Goal: Task Accomplishment & Management: Manage account settings

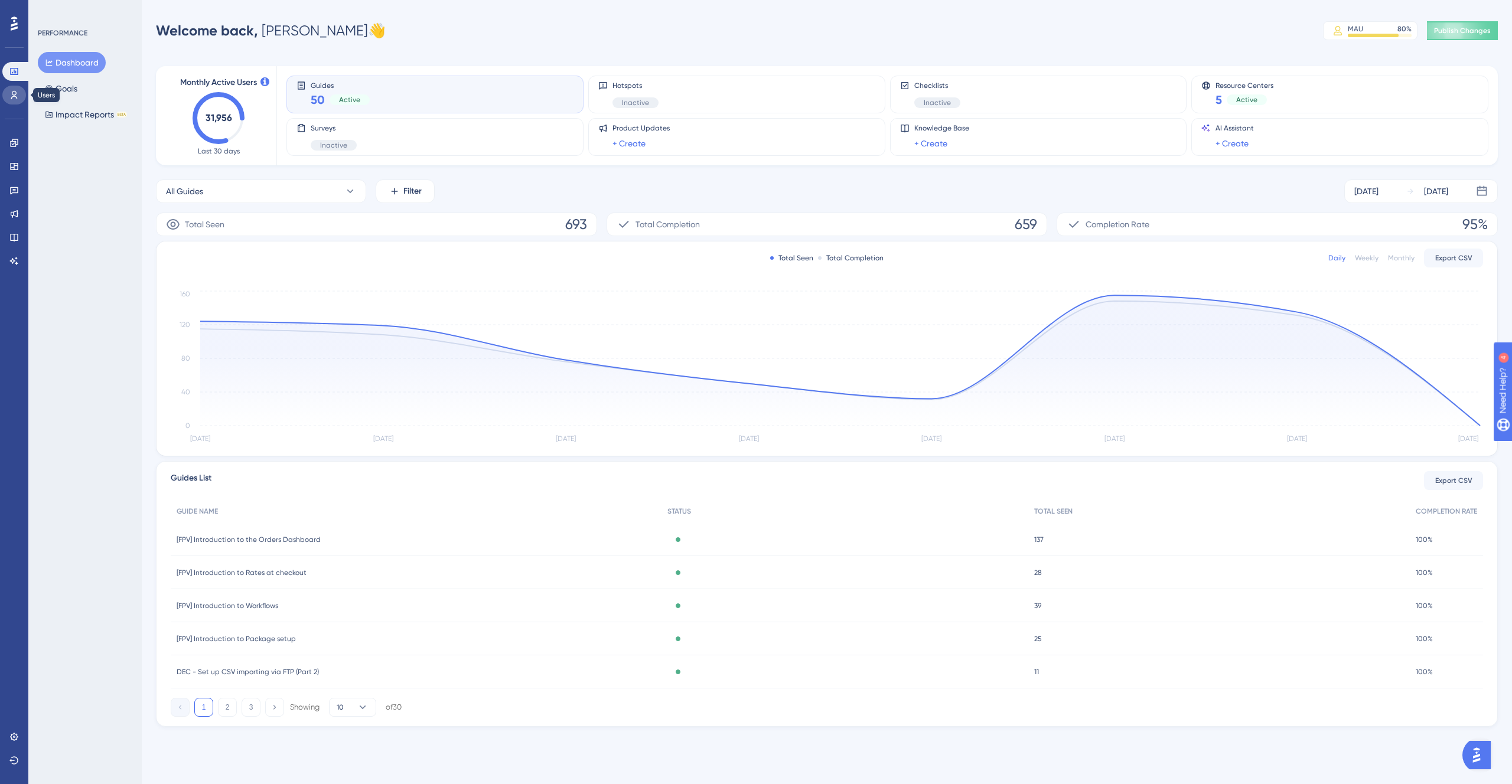
click at [15, 99] on icon at bounding box center [14, 95] width 9 height 9
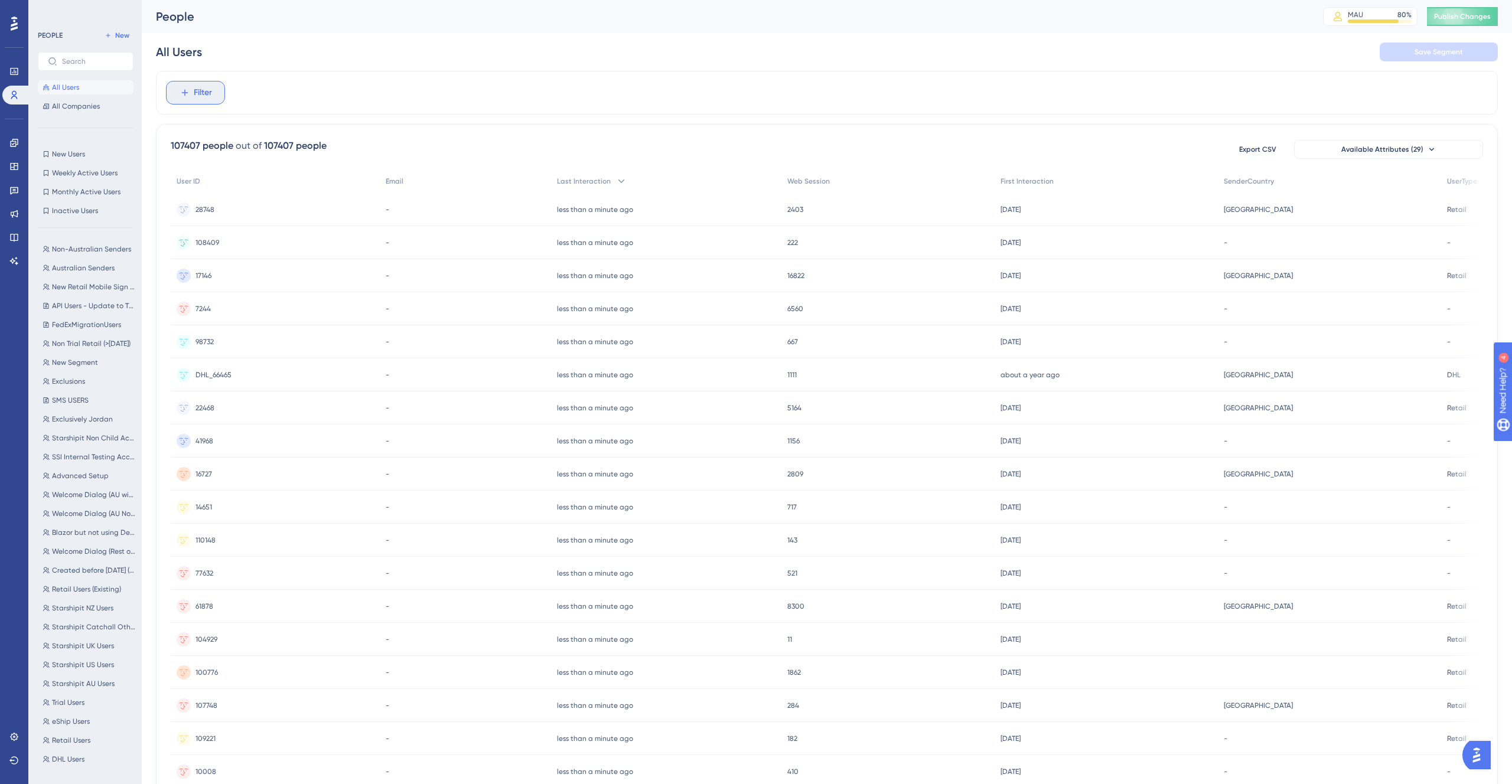
click at [176, 89] on button "Filter" at bounding box center [196, 92] width 59 height 23
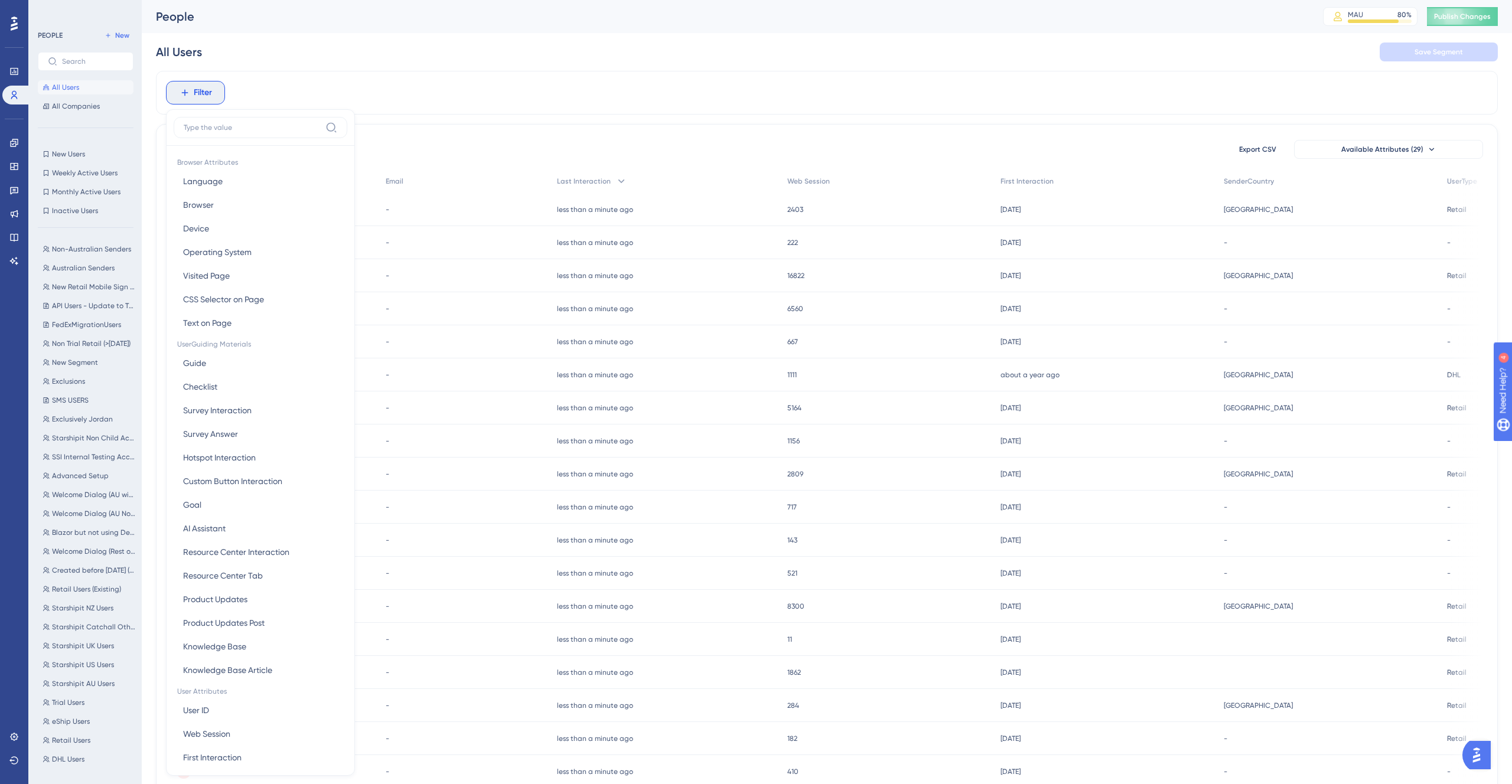
scroll to position [51, 0]
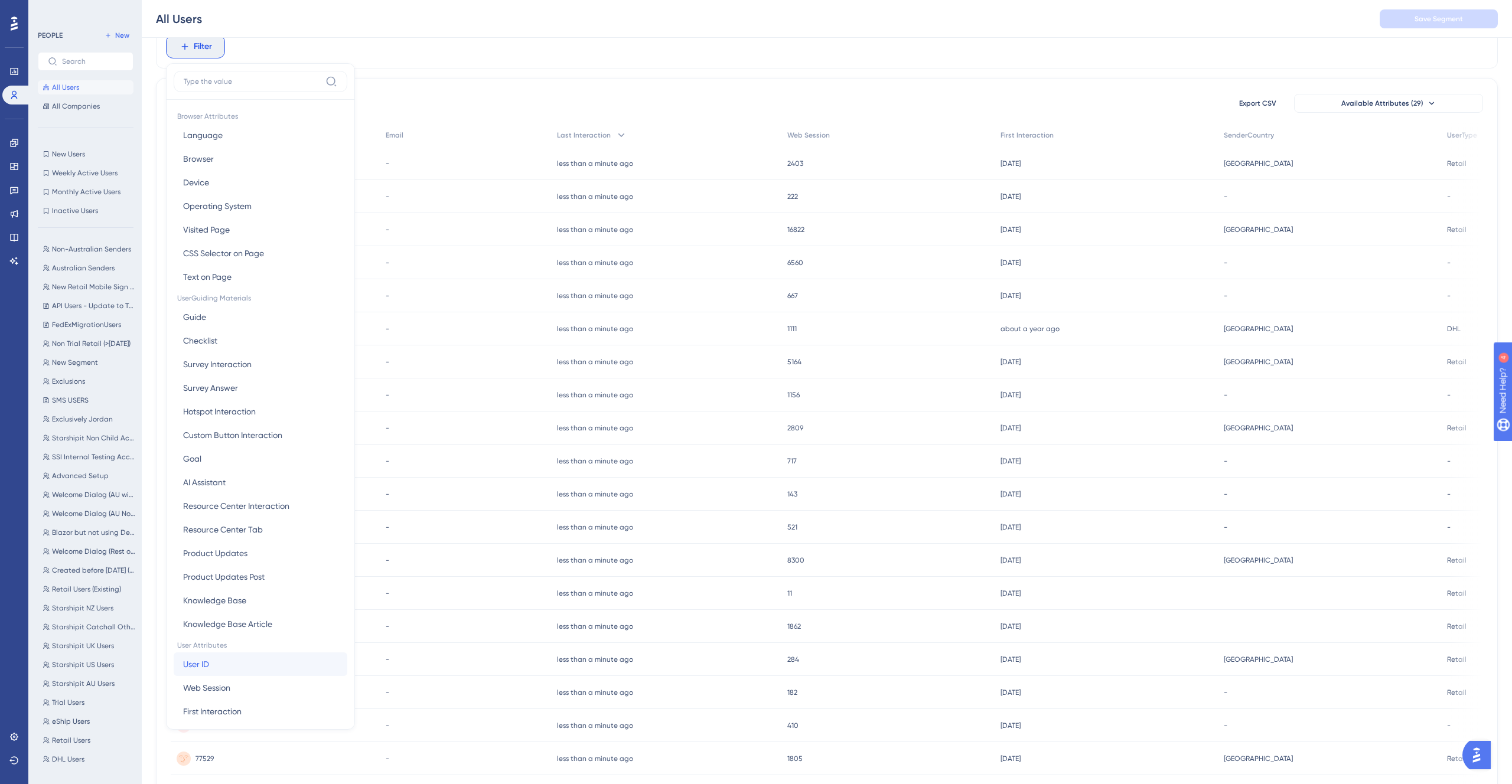
click at [196, 664] on span "User ID" at bounding box center [196, 664] width 26 height 14
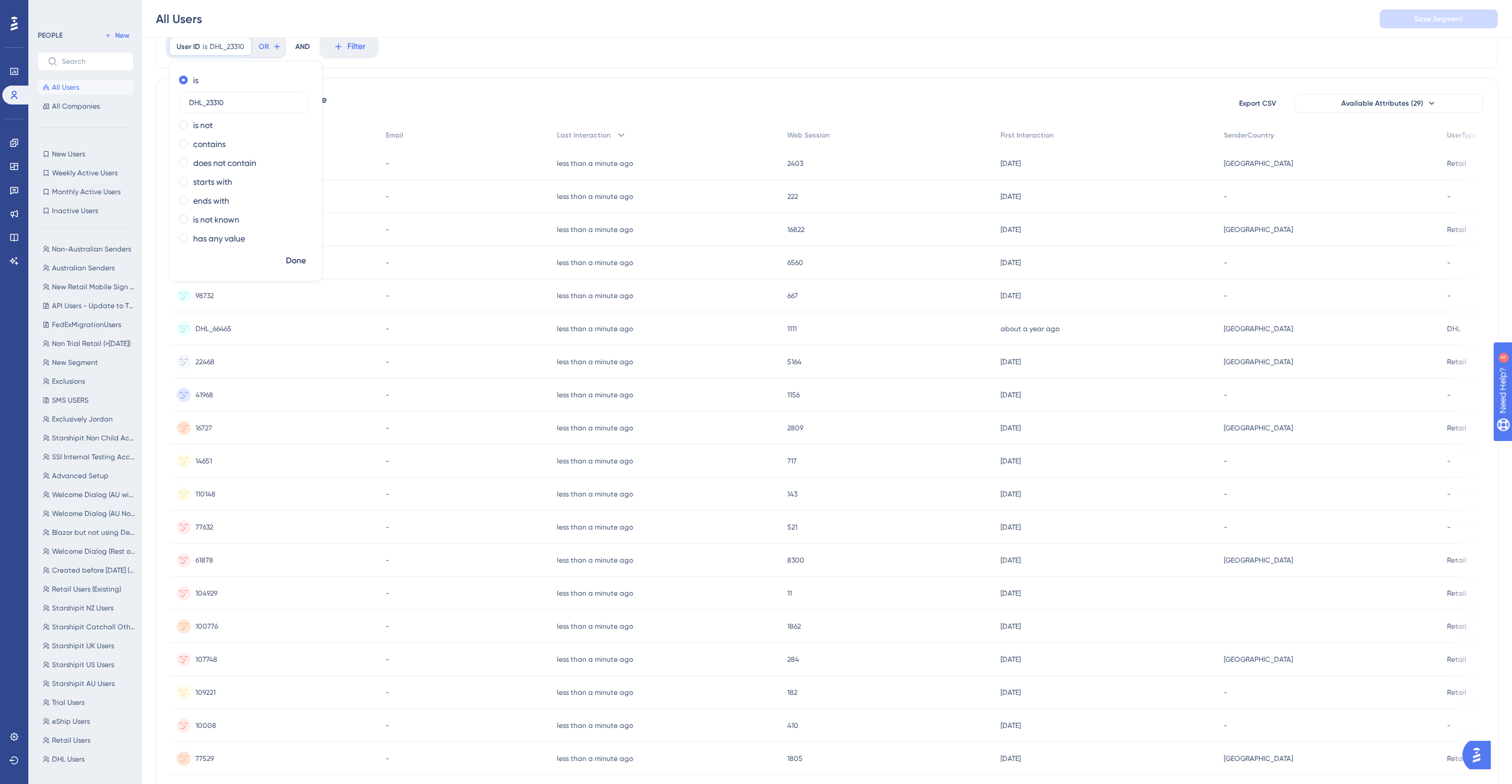
type input "DHL_23310"
click at [289, 262] on span "Done" at bounding box center [296, 261] width 20 height 14
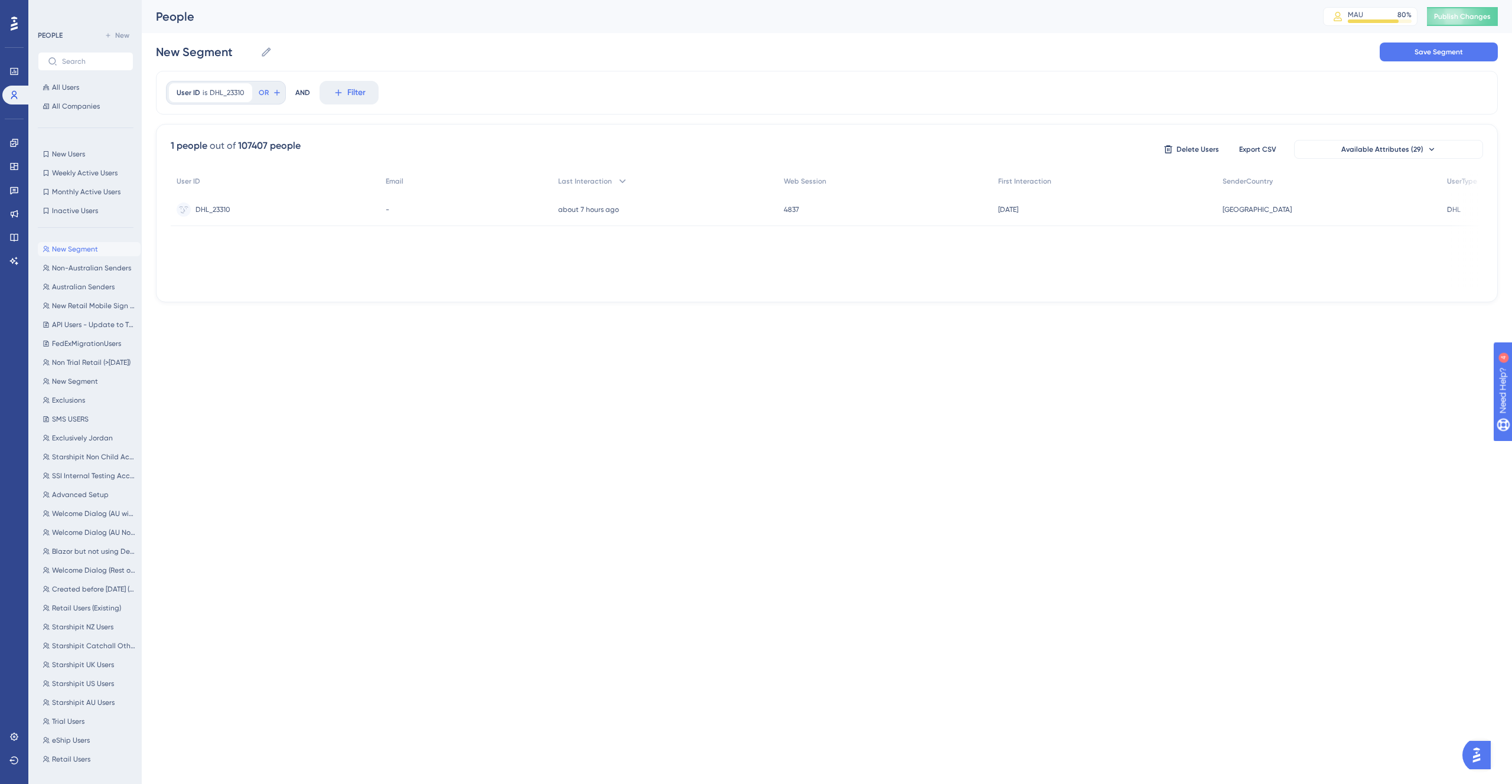
scroll to position [0, 0]
click at [71, 88] on span "All Users" at bounding box center [65, 87] width 27 height 9
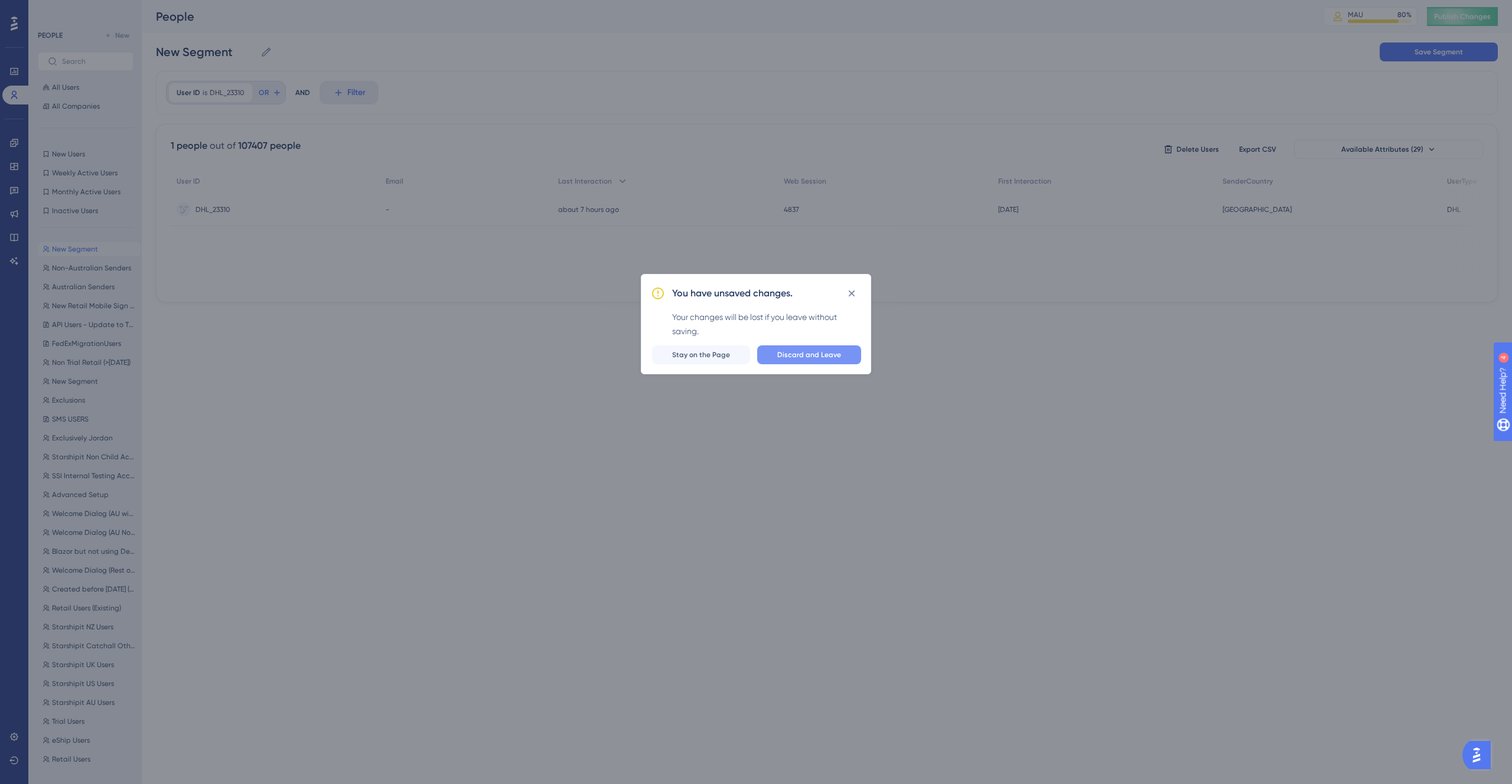
click at [816, 357] on span "Discard and Leave" at bounding box center [810, 354] width 64 height 9
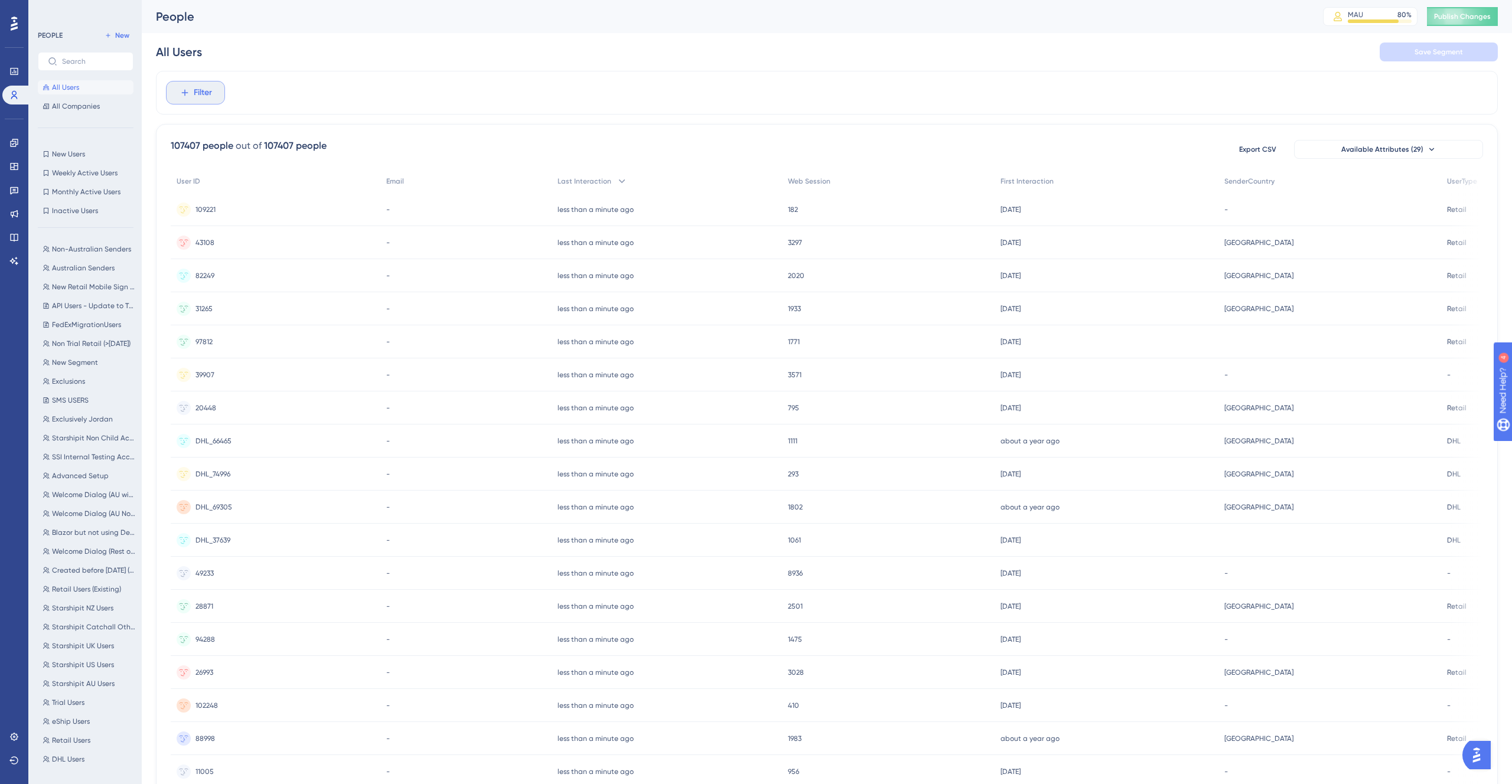
click at [198, 96] on span "Filter" at bounding box center [203, 92] width 18 height 14
type input "ID"
click at [528, 79] on div "Filter ID UserGuiding Materials Guide Guide User Attributes User ID User ID Acc…" at bounding box center [827, 92] width 1342 height 44
click at [73, 112] on button "All Companies" at bounding box center [85, 106] width 95 height 14
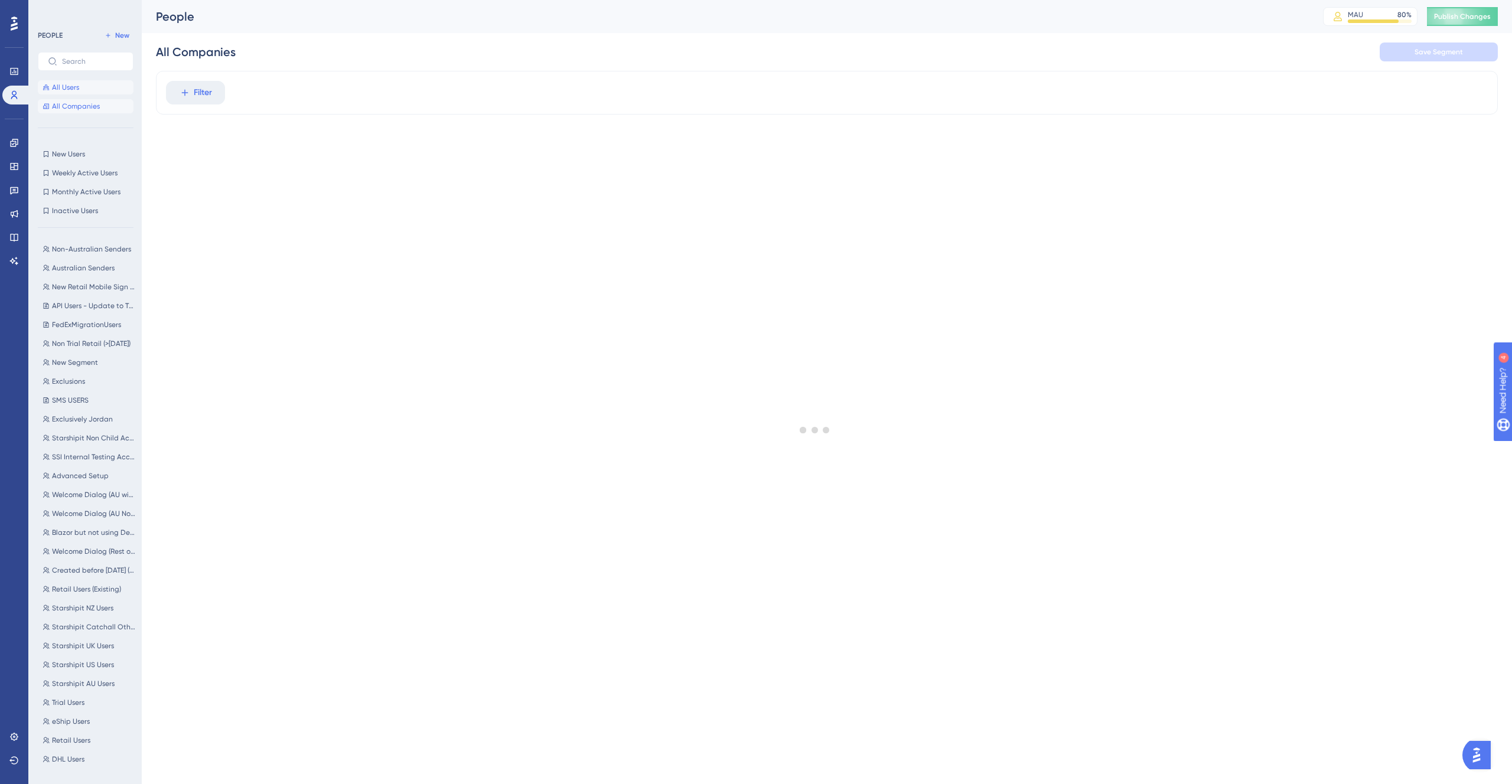
click at [78, 92] on span "All Users" at bounding box center [65, 87] width 27 height 9
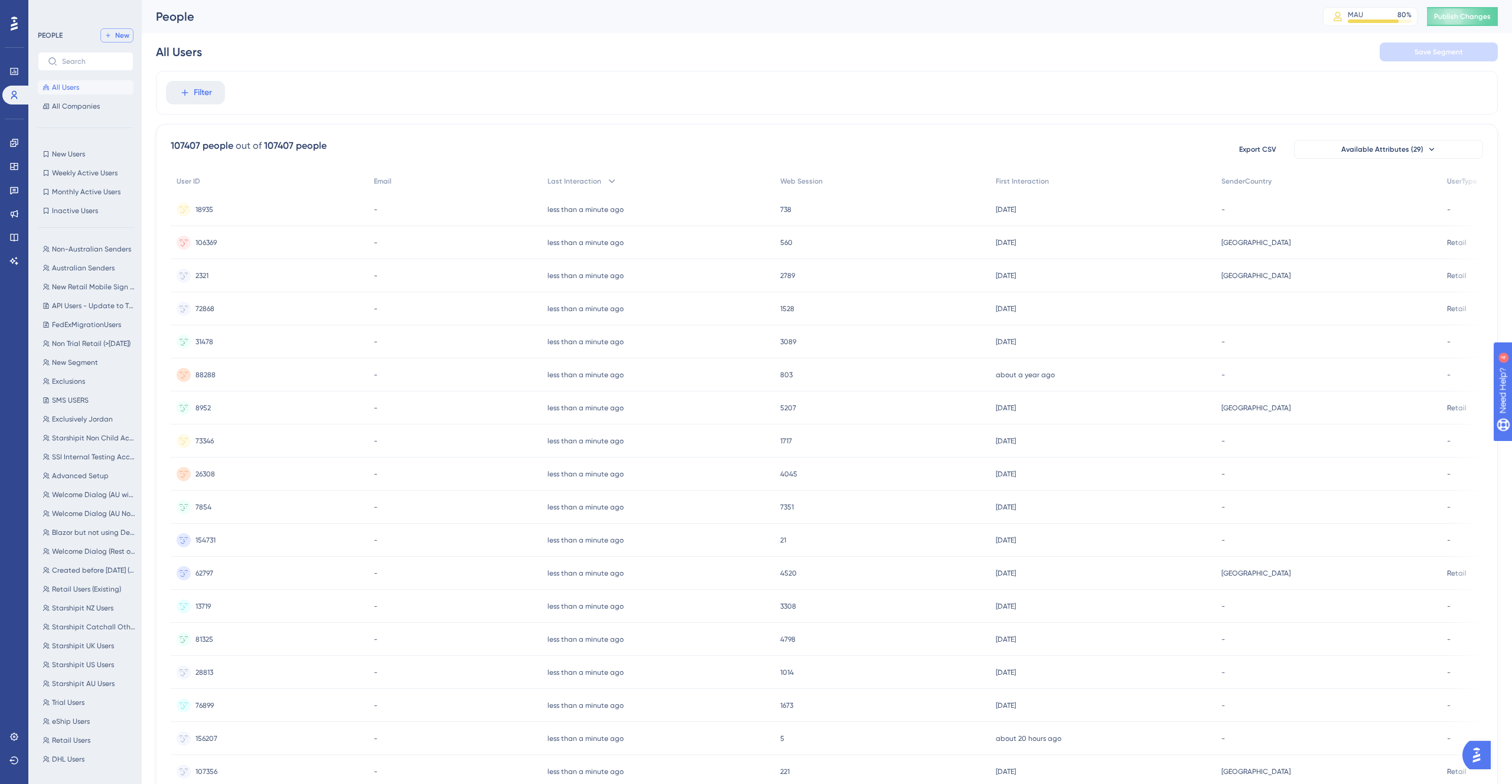
click at [110, 36] on icon at bounding box center [108, 36] width 7 height 7
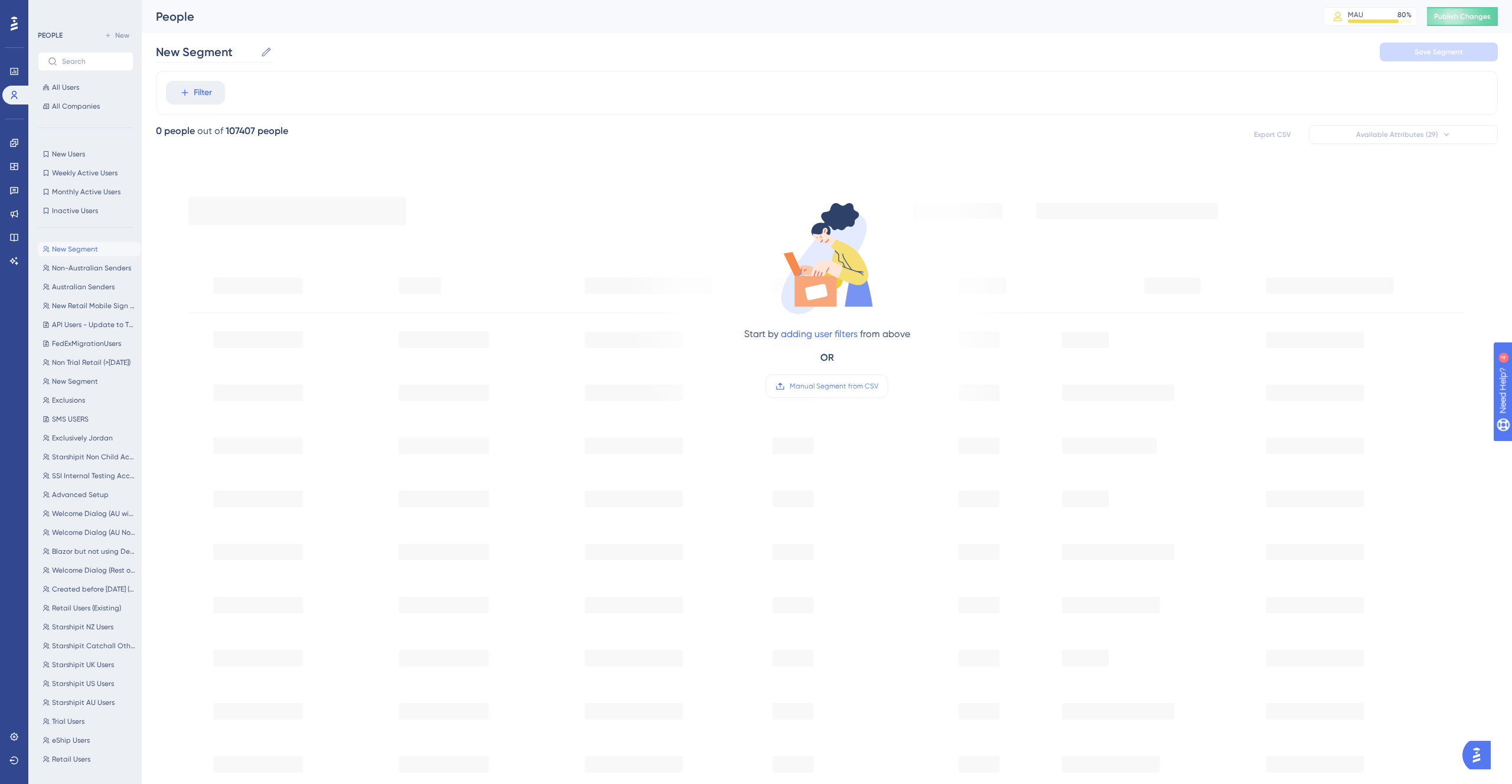
click at [266, 52] on icon at bounding box center [266, 52] width 12 height 12
click at [255, 52] on input "New Segment" at bounding box center [206, 52] width 100 height 17
click at [65, 86] on span "All Users" at bounding box center [65, 87] width 27 height 9
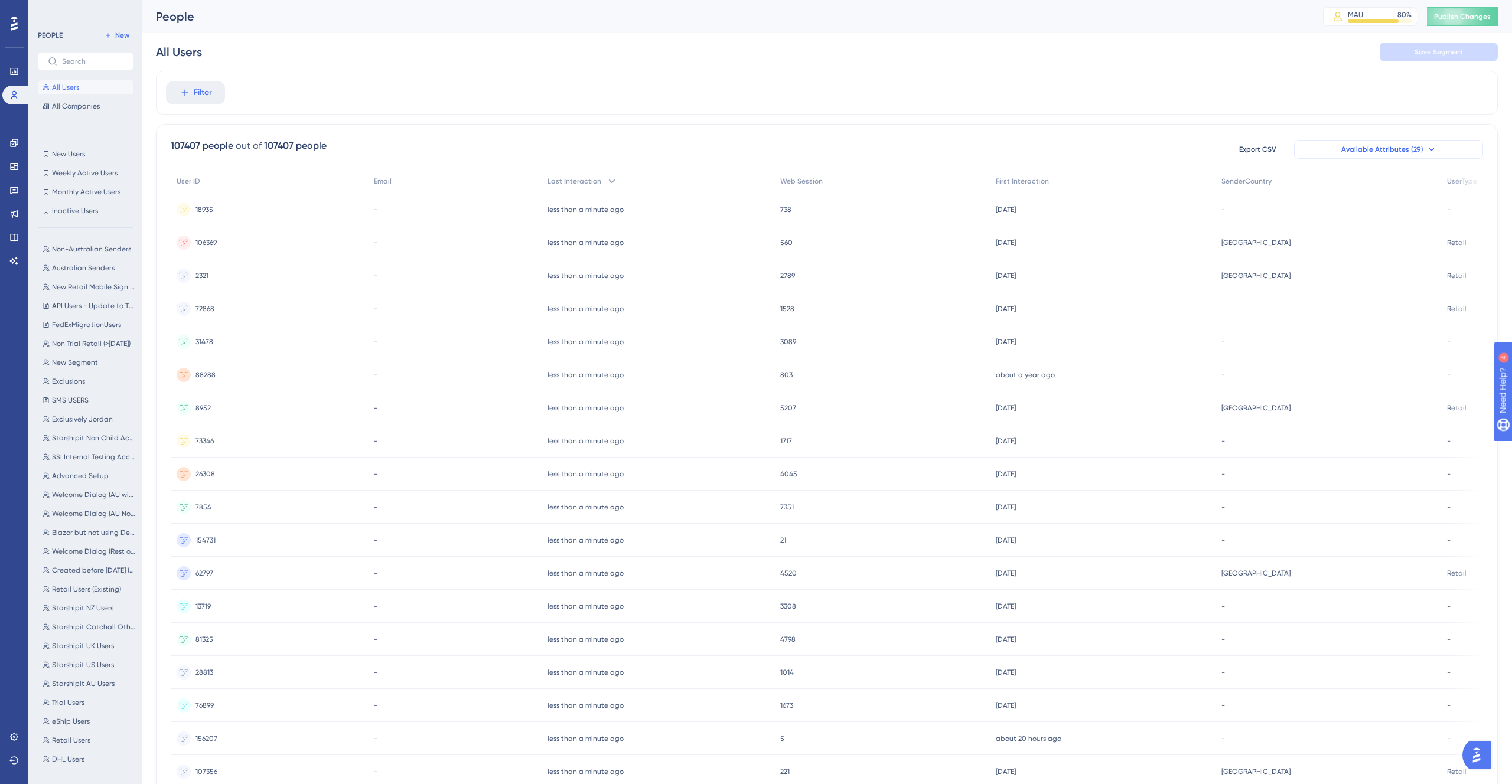
click at [1424, 154] on button "Available Attributes (29)" at bounding box center [1388, 149] width 189 height 19
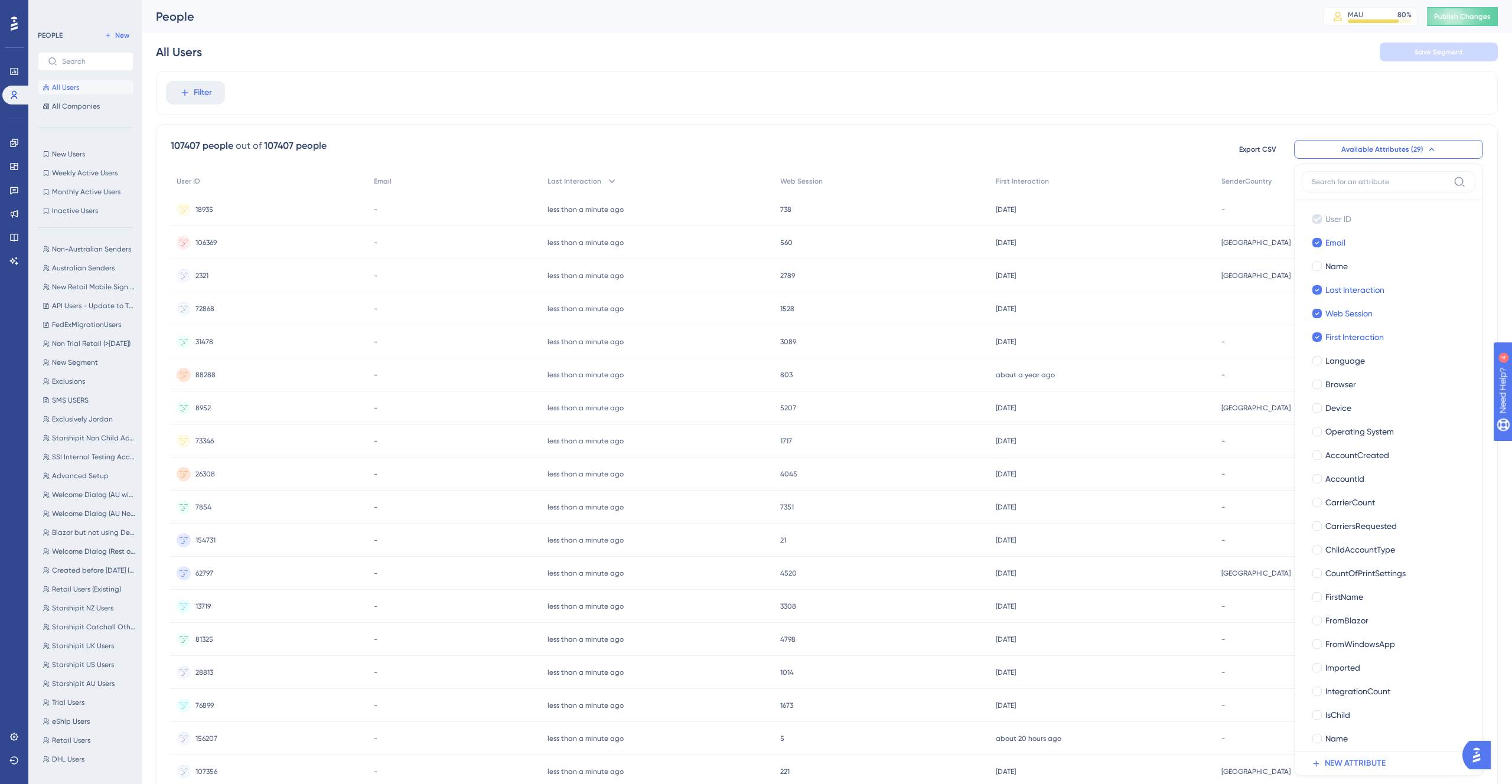
click at [268, 20] on div "People" at bounding box center [725, 16] width 1138 height 17
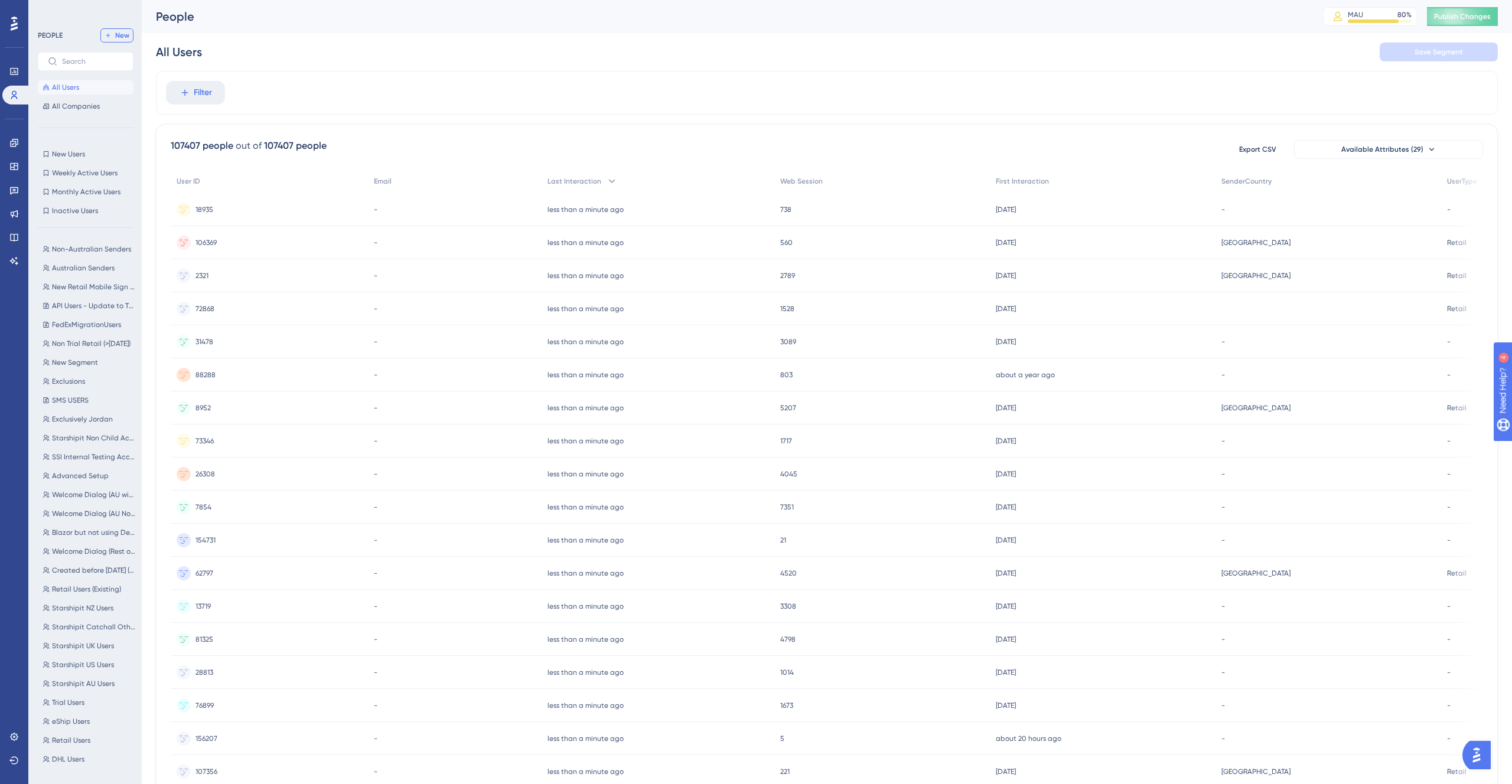
click at [111, 37] on icon at bounding box center [108, 36] width 7 height 7
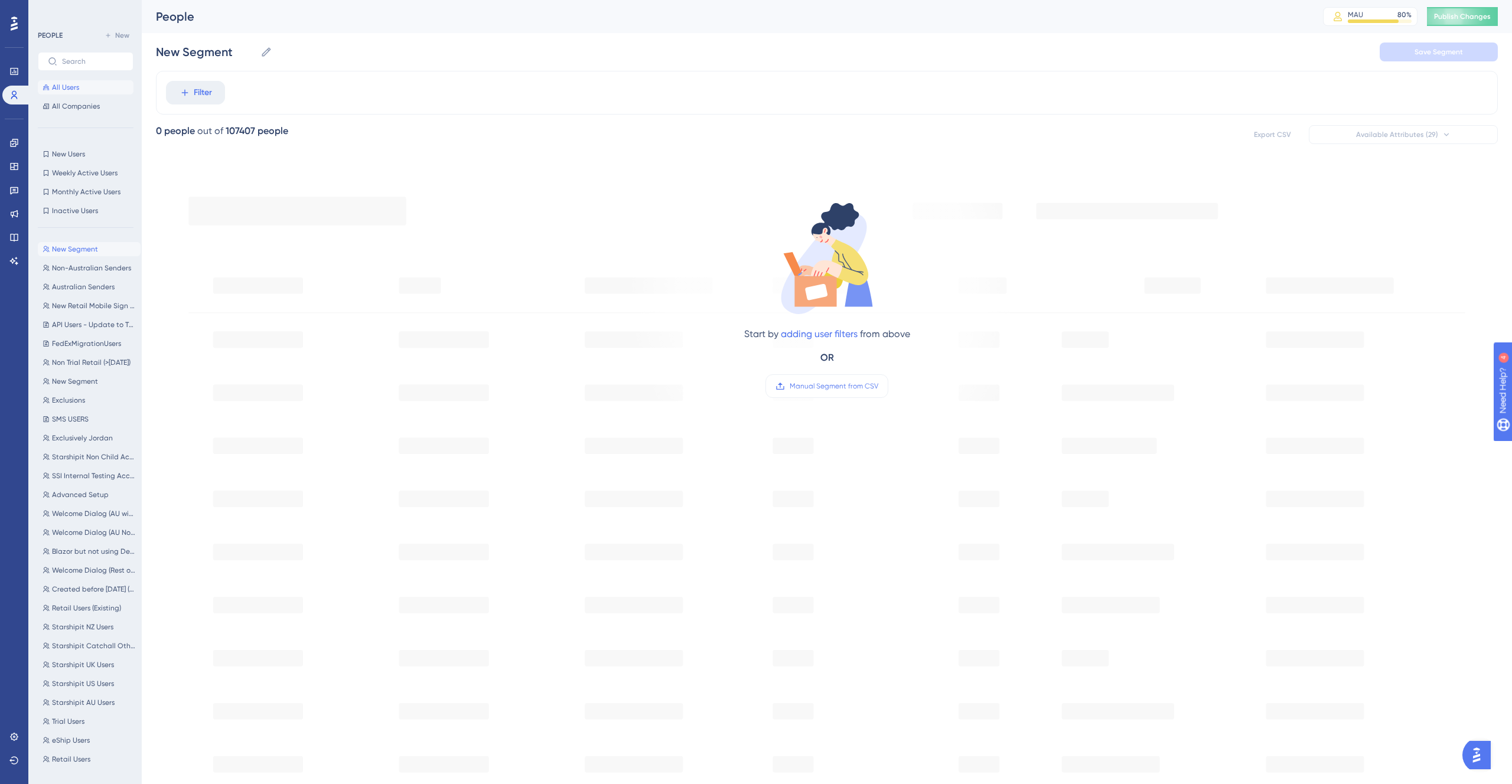
click at [71, 84] on span "All Users" at bounding box center [65, 87] width 27 height 9
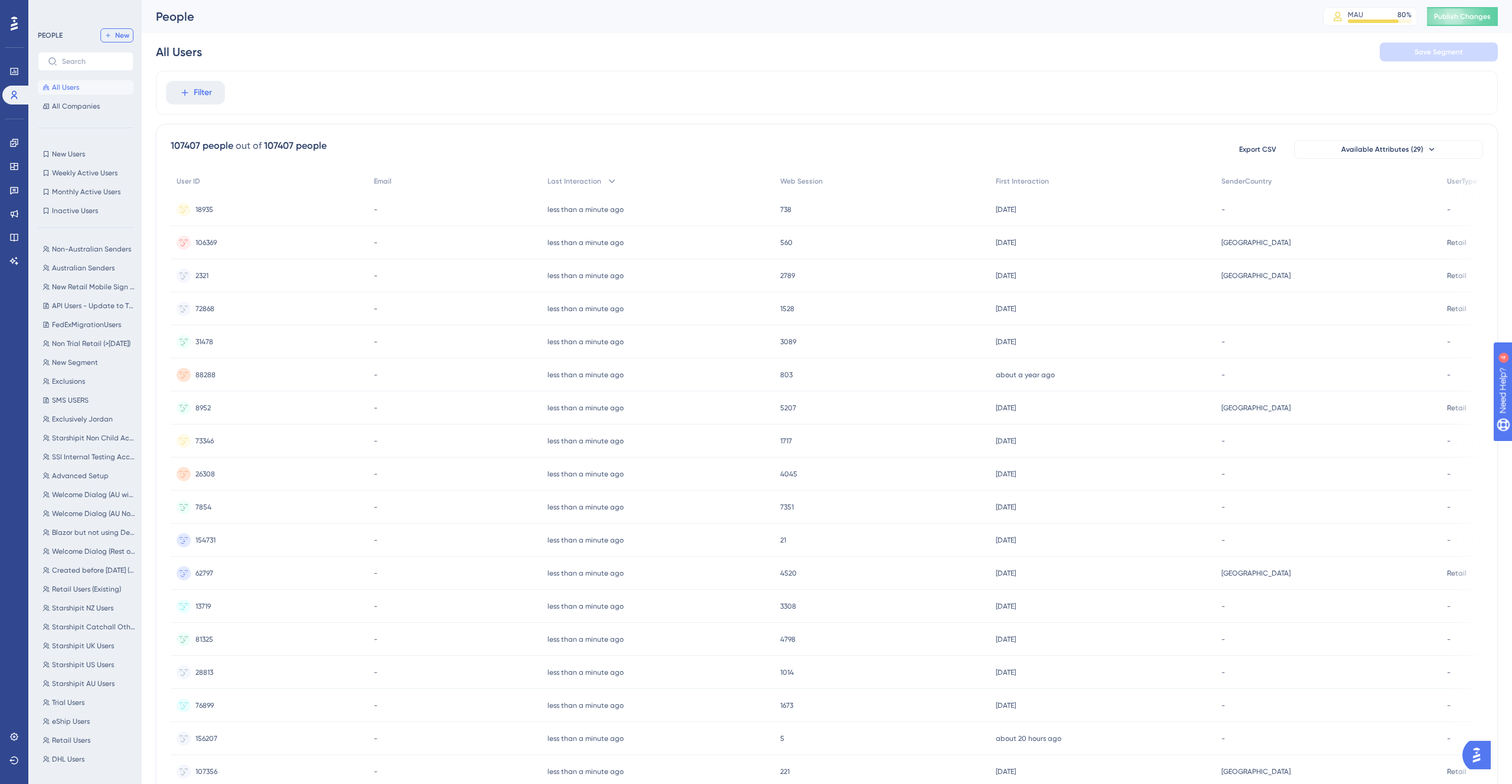
click at [120, 37] on span "New" at bounding box center [122, 35] width 14 height 9
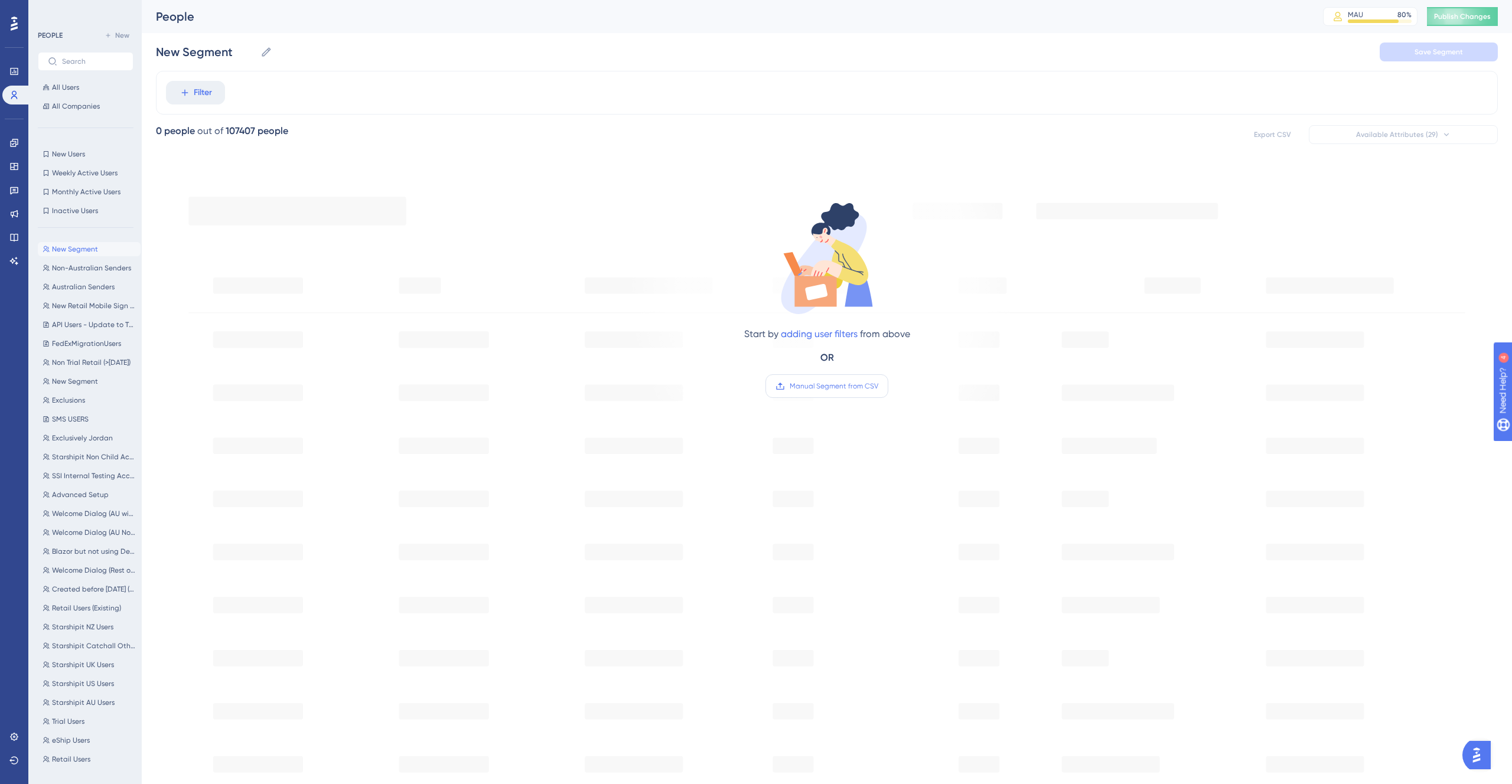
click at [807, 385] on span "Manual Segment from CSV" at bounding box center [834, 386] width 89 height 9
click at [879, 386] on input "Manual Segment from CSV" at bounding box center [879, 386] width 0 height 0
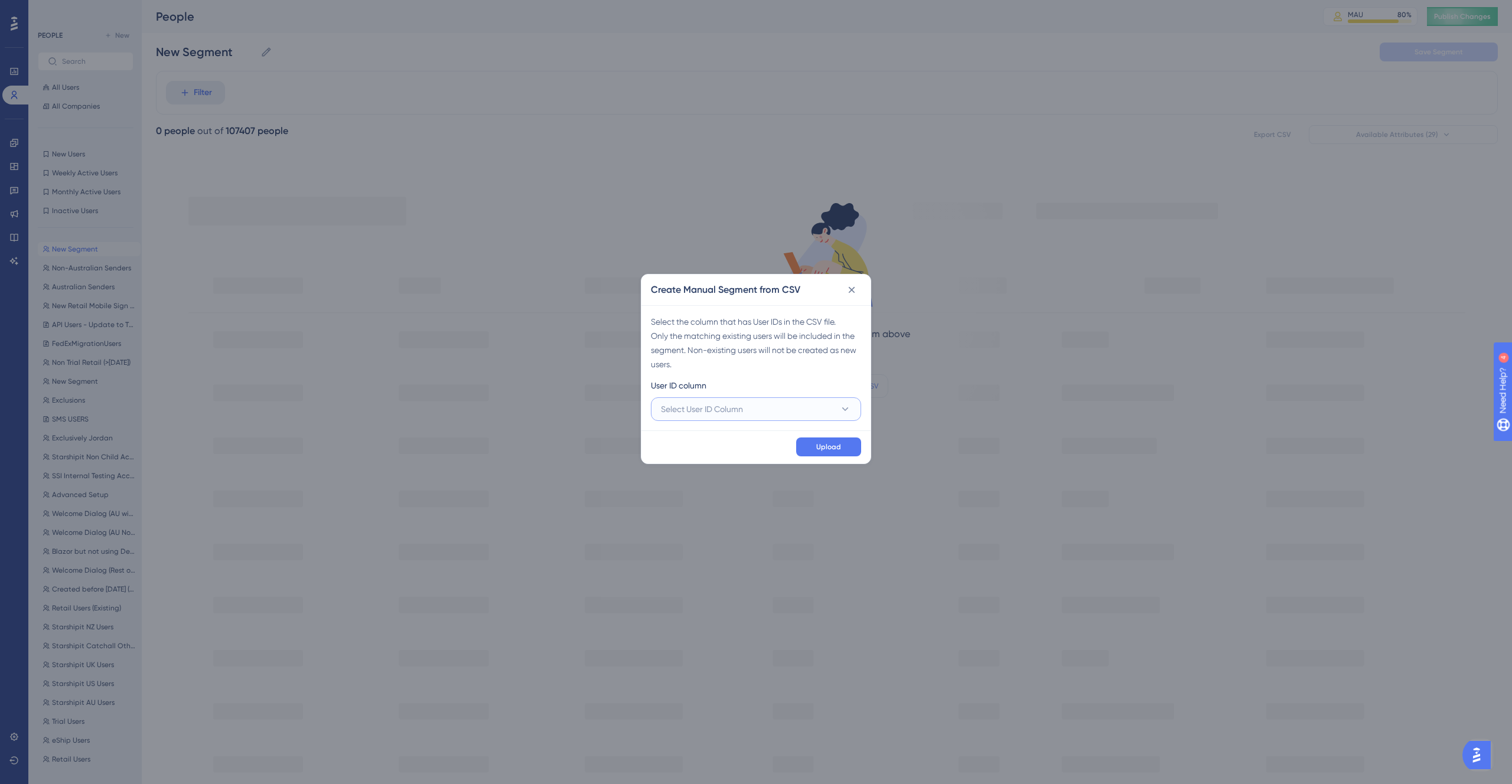
click at [732, 404] on span "Select User ID Column" at bounding box center [702, 409] width 82 height 14
click at [710, 442] on span "A - DHL_23310" at bounding box center [694, 445] width 53 height 14
click at [851, 290] on icon at bounding box center [852, 290] width 7 height 7
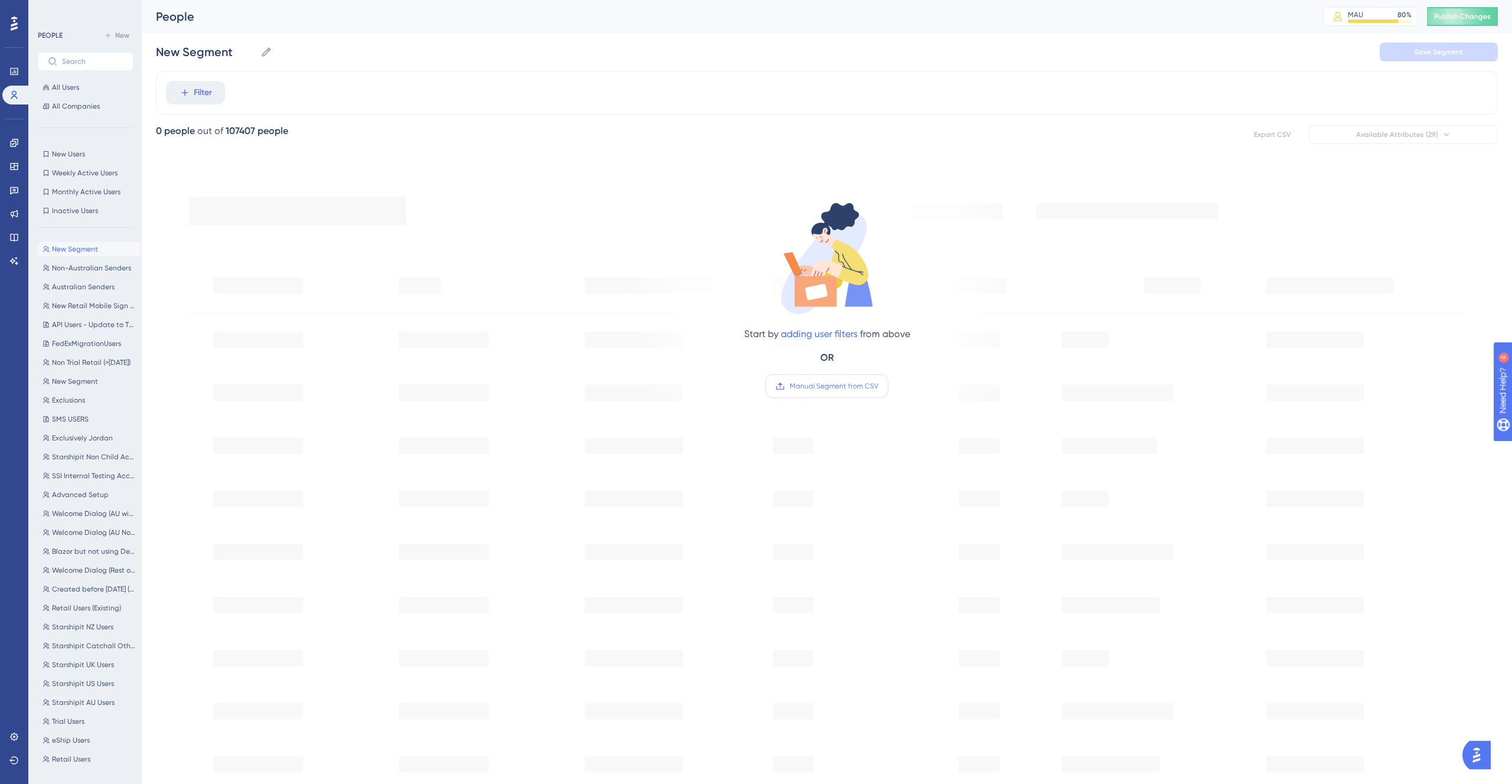
click at [829, 383] on span "Manual Segment from CSV" at bounding box center [834, 386] width 89 height 9
click at [879, 386] on input "Manual Segment from CSV" at bounding box center [879, 386] width 0 height 0
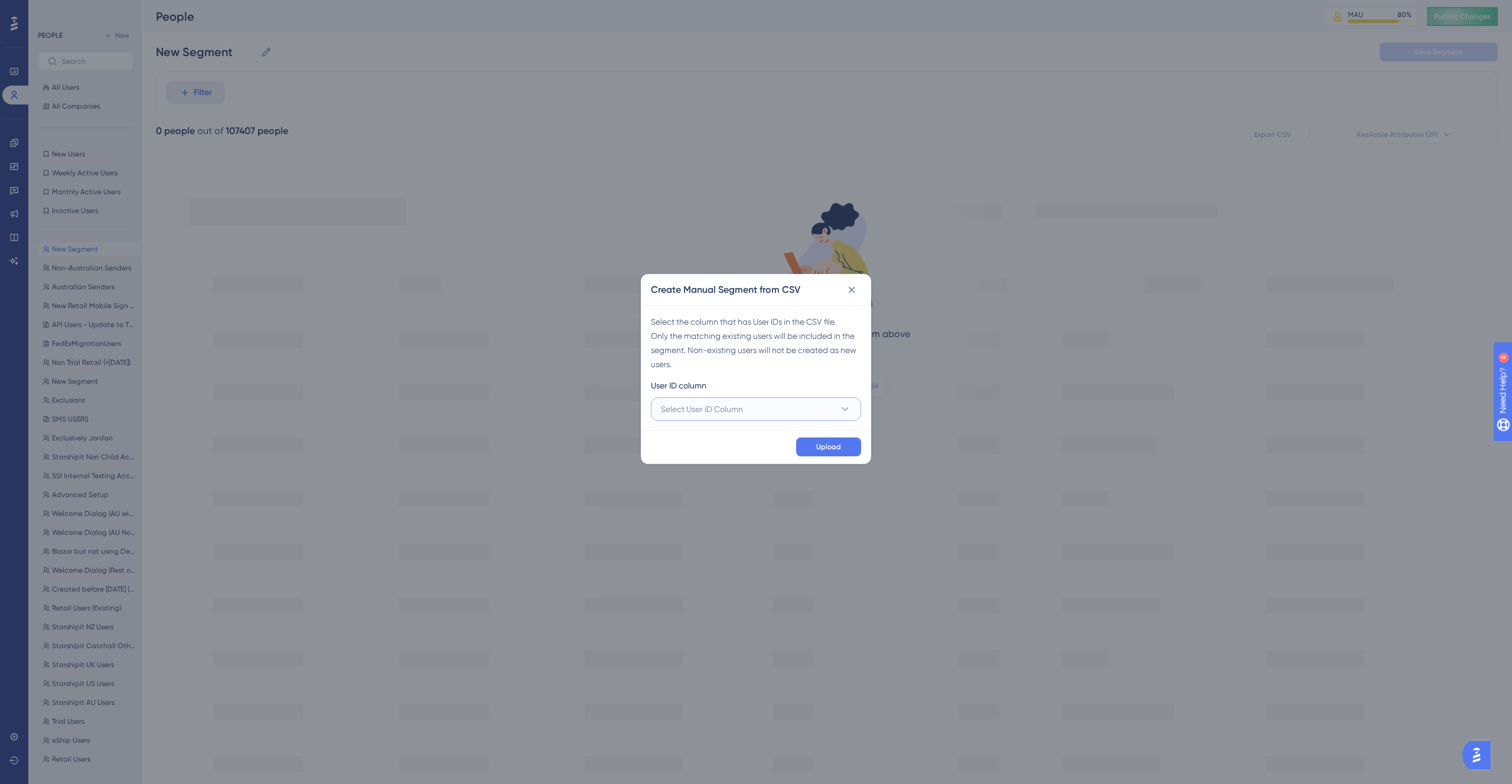
click at [683, 401] on button "Select User ID Column" at bounding box center [756, 409] width 211 height 23
click at [683, 438] on span "A - User ID" at bounding box center [687, 445] width 39 height 14
click at [830, 447] on span "Upload" at bounding box center [829, 447] width 25 height 9
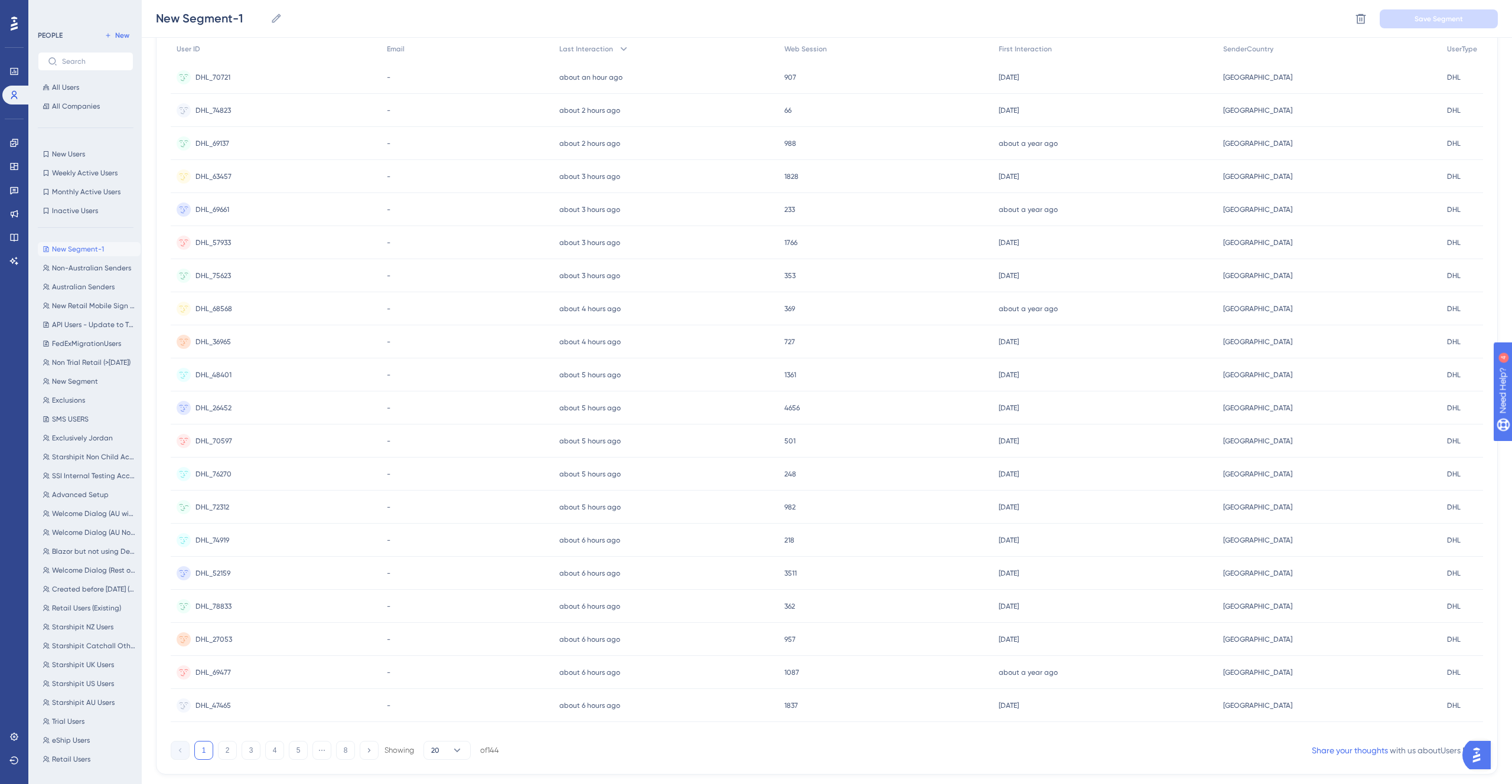
scroll to position [166, 0]
click at [235, 716] on button "2" at bounding box center [227, 722] width 19 height 19
click at [252, 722] on button "3" at bounding box center [251, 722] width 19 height 19
click at [212, 721] on button "1" at bounding box center [204, 722] width 19 height 19
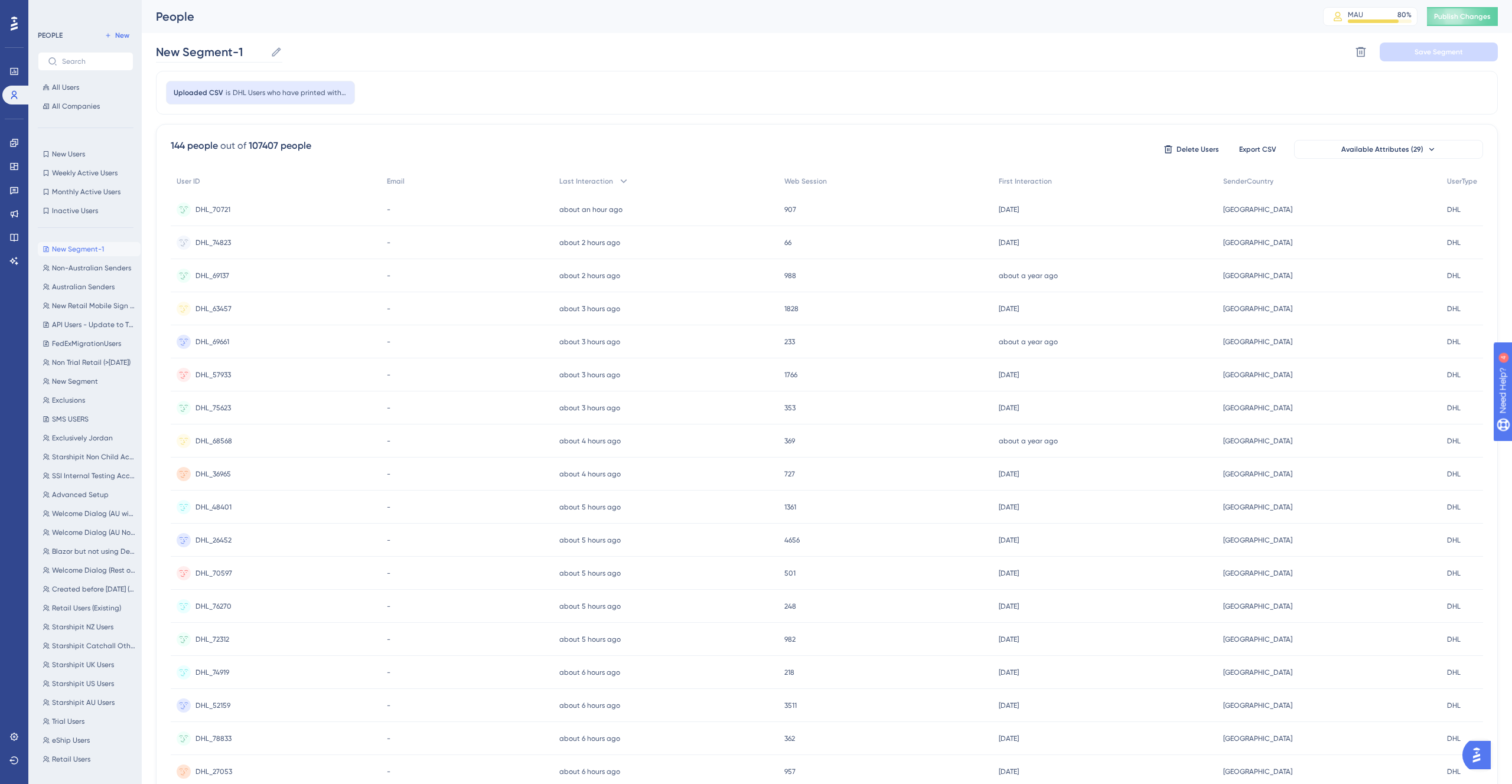
click at [275, 58] on label "New Segment-1 New Segment-1" at bounding box center [219, 52] width 126 height 22
click at [266, 58] on input "New Segment-1" at bounding box center [211, 52] width 110 height 17
drag, startPoint x: 250, startPoint y: 55, endPoint x: 122, endPoint y: 51, distance: 128.1
click at [0, 0] on div "Performance Users Engagement Widgets Feedback Product Updates Knowledge Base AI…" at bounding box center [0, 0] width 0 height 0
click at [460, 52] on input "DHL Users Printed w/DHL Globalmail or Deutsche Post" at bounding box center [314, 52] width 317 height 17
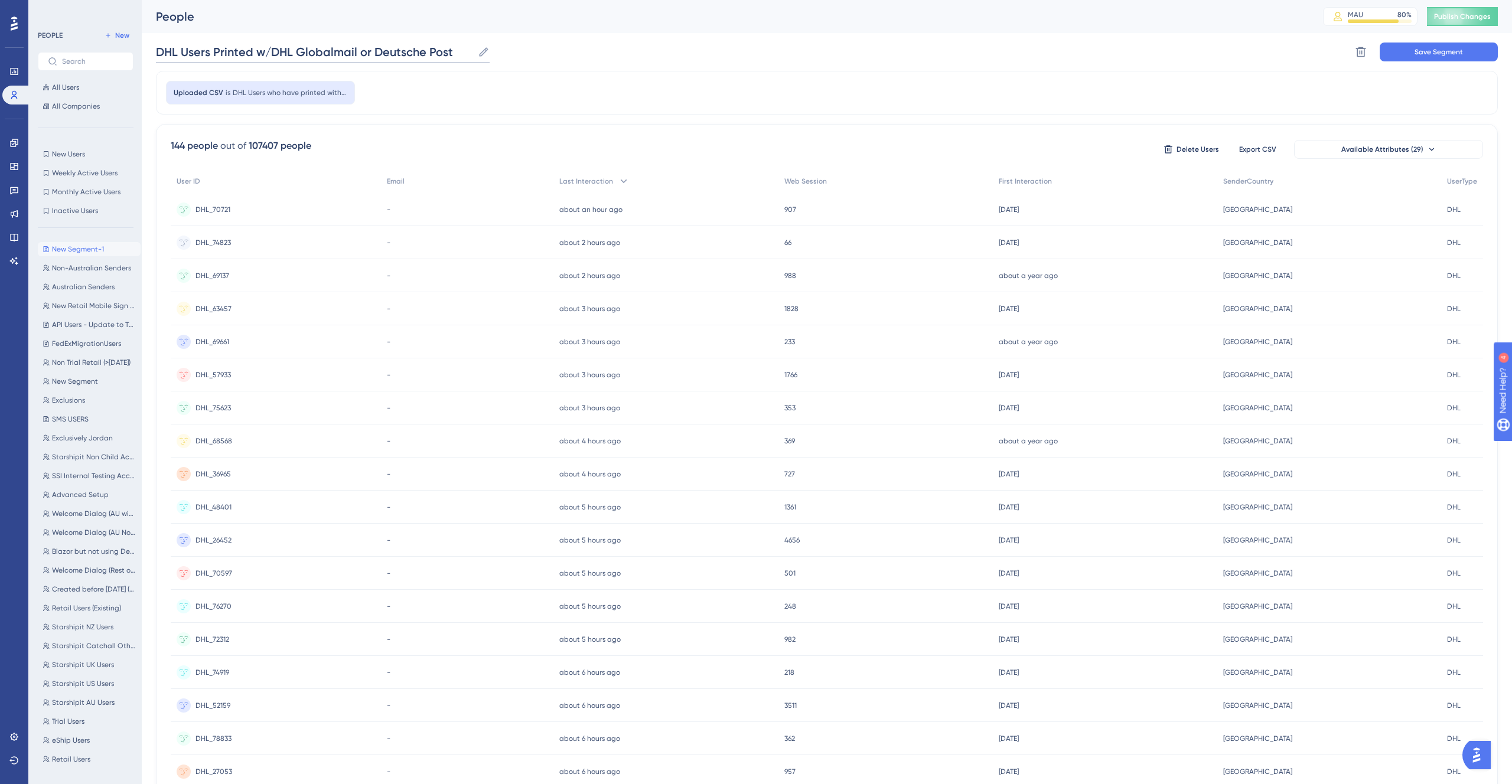
click at [270, 51] on input "DHL Users Printed w/DHL Globalmail or Deutsche Post" at bounding box center [314, 52] width 317 height 17
click at [214, 52] on input "DHL Users Printed DHL Globalmail or Deutsche Post" at bounding box center [307, 52] width 302 height 17
type input "DHL Users who have printed with DHL Globalmail or Deutsche Post in the past 12mo"
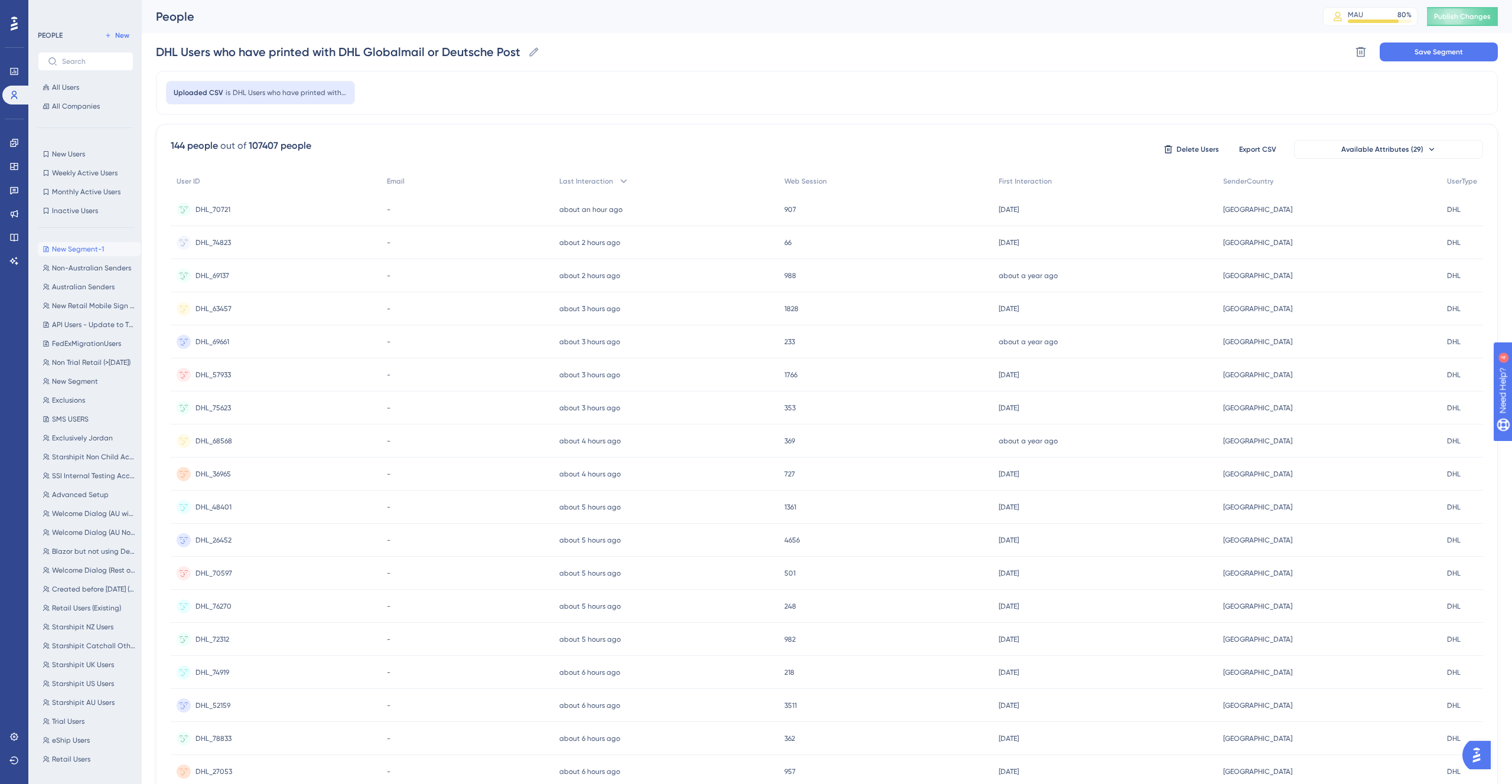
click at [632, 55] on div "DHL Users who have printed with DHL Globalmail or Deutsche Post in the past 12m…" at bounding box center [827, 52] width 1342 height 38
click at [1396, 145] on span "Available Attributes (29)" at bounding box center [1382, 149] width 82 height 9
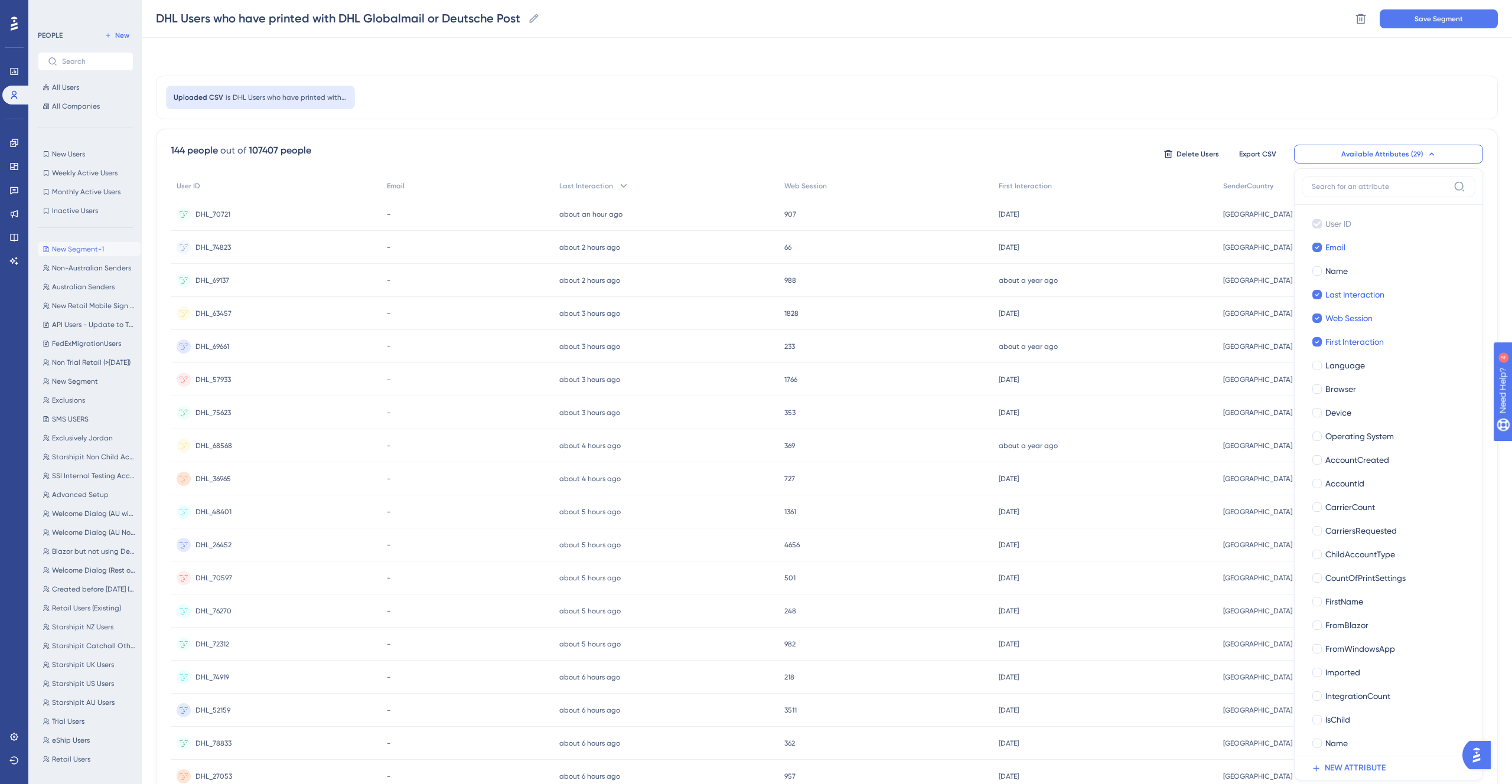
scroll to position [55, 0]
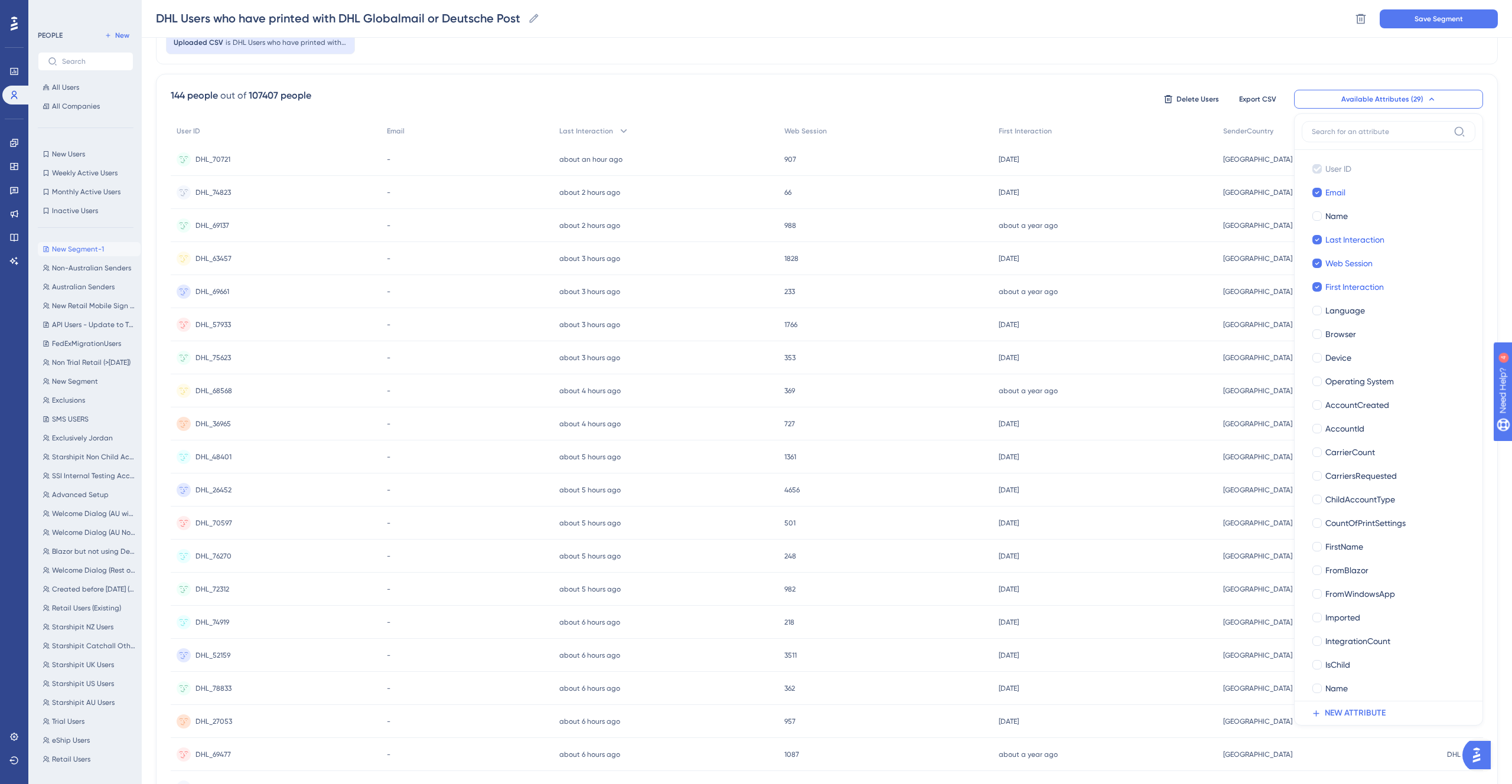
click at [1084, 71] on div "Uploaded CSV is DHL Users who have printed with GM or DP in the last 12mo 144 p…" at bounding box center [827, 439] width 1342 height 836
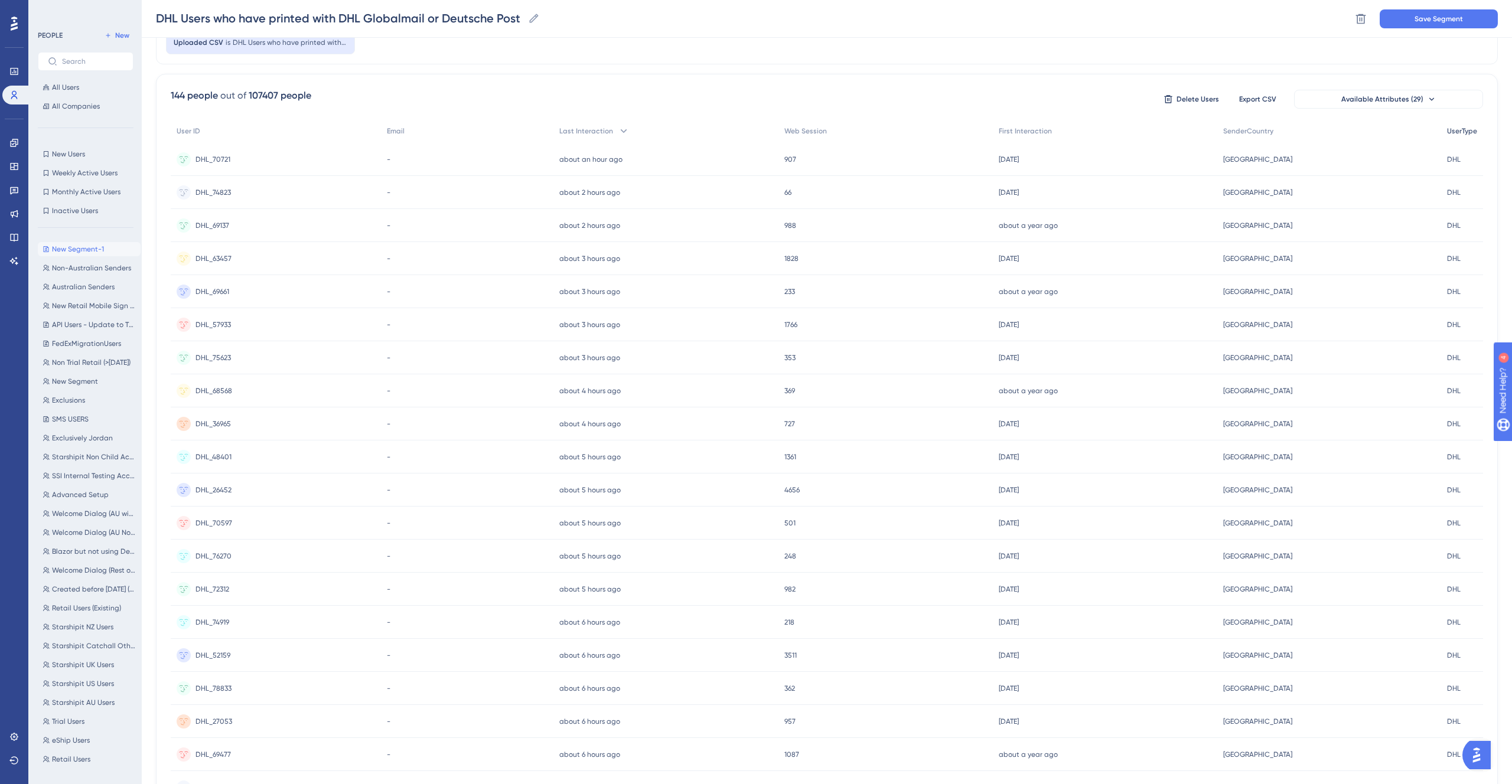
click at [1452, 128] on span "UserType" at bounding box center [1462, 130] width 30 height 9
click at [1465, 131] on span "UserType" at bounding box center [1462, 130] width 30 height 9
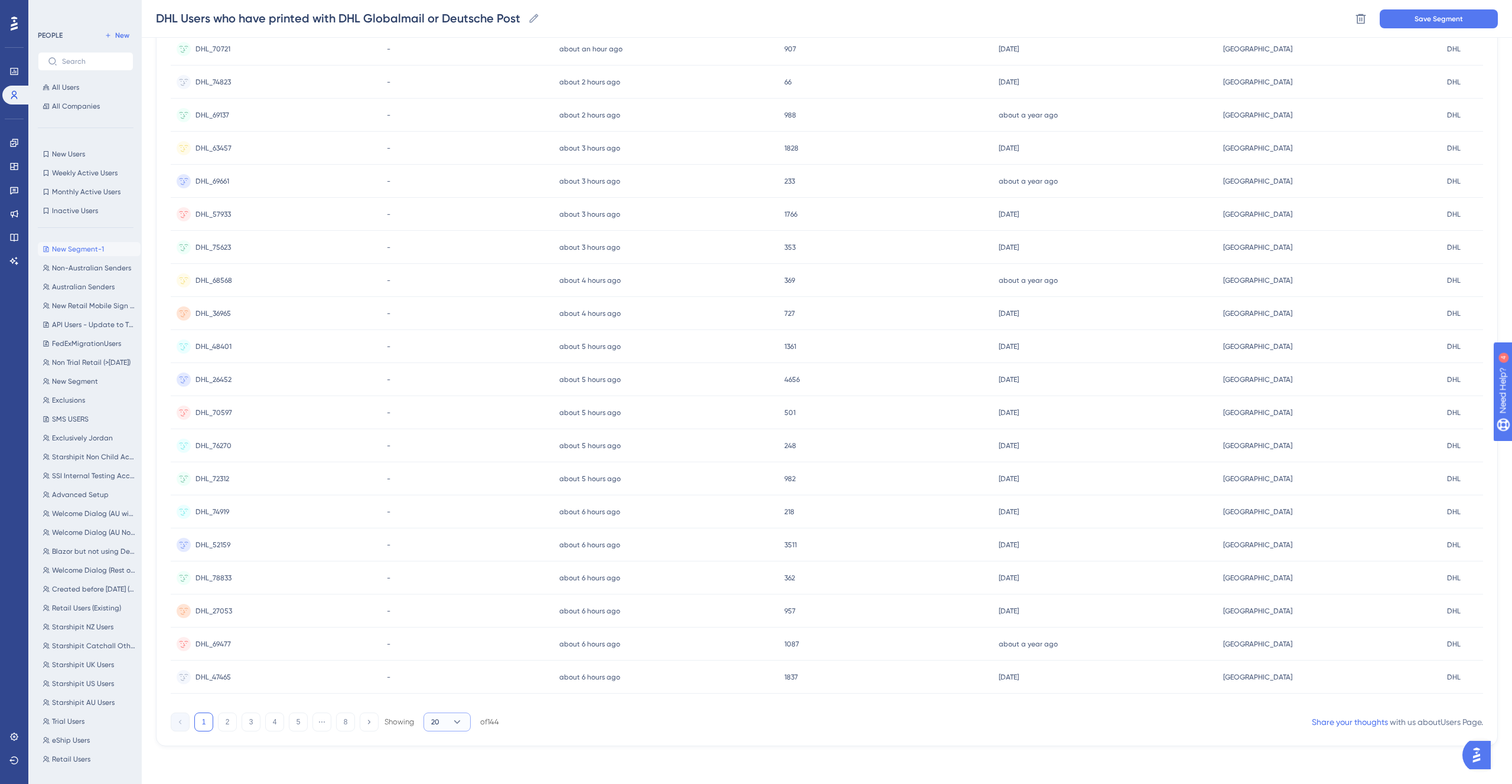
click at [452, 725] on icon at bounding box center [457, 722] width 12 height 12
click at [447, 759] on span "100" at bounding box center [443, 764] width 14 height 14
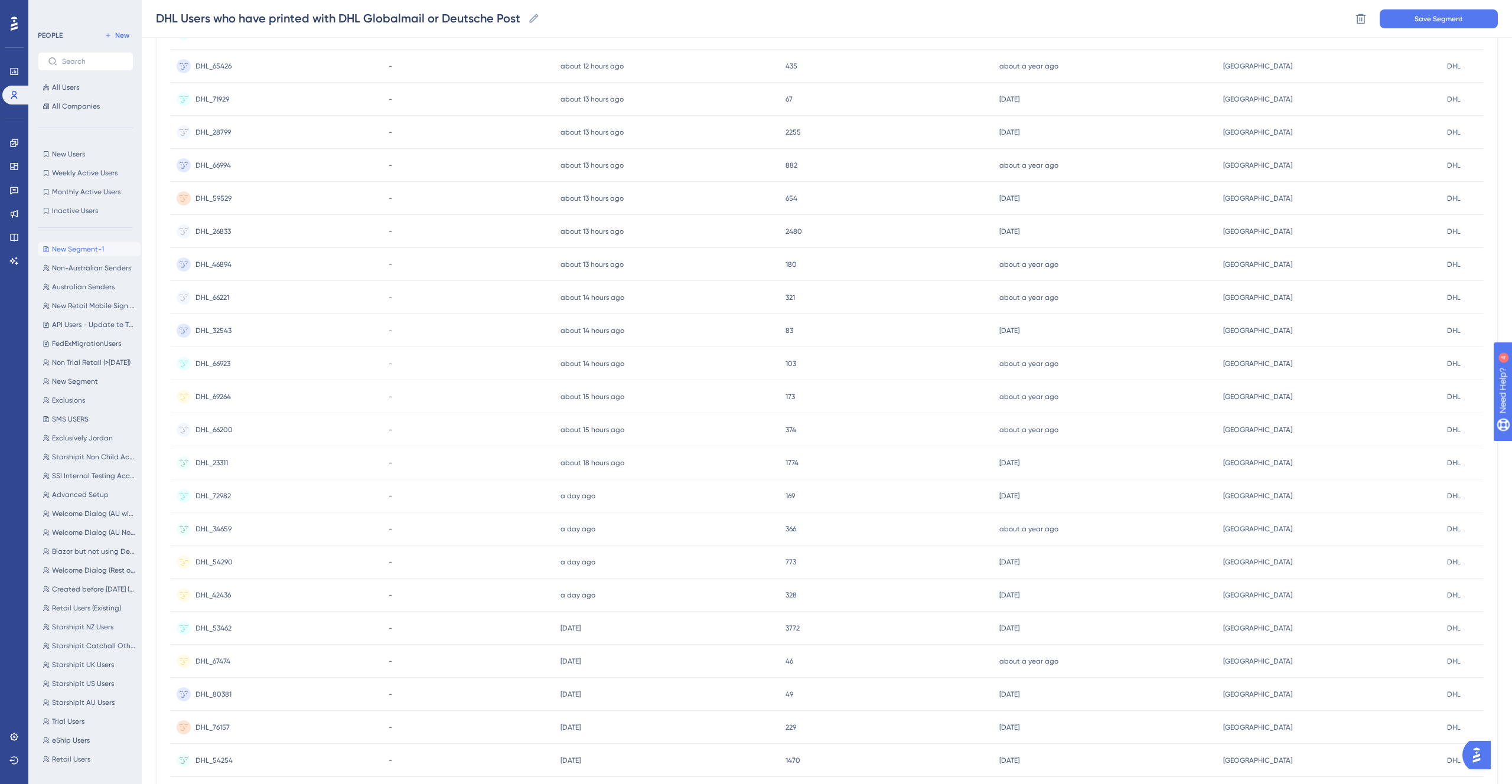
scroll to position [2810, 0]
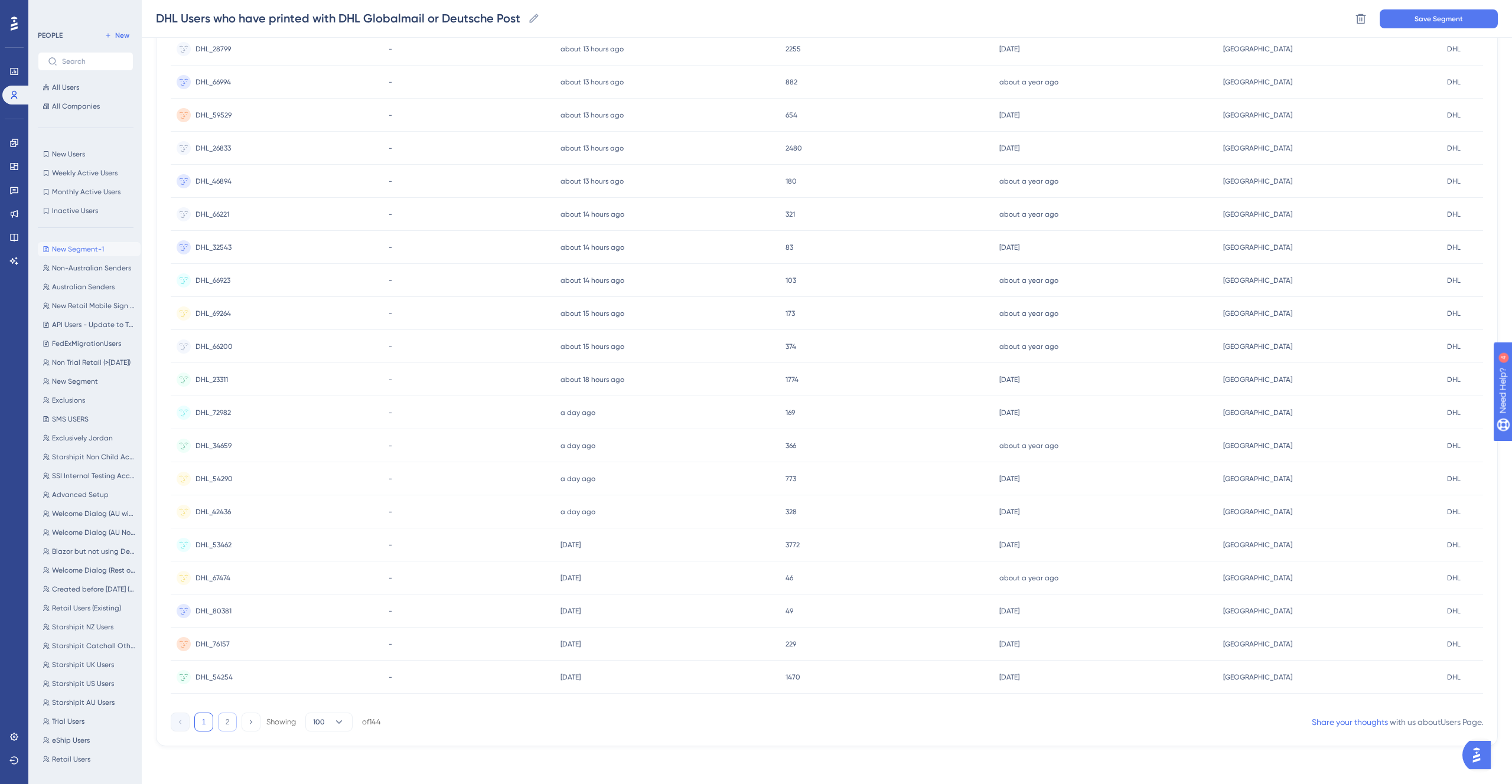
click at [227, 722] on button "2" at bounding box center [227, 722] width 19 height 19
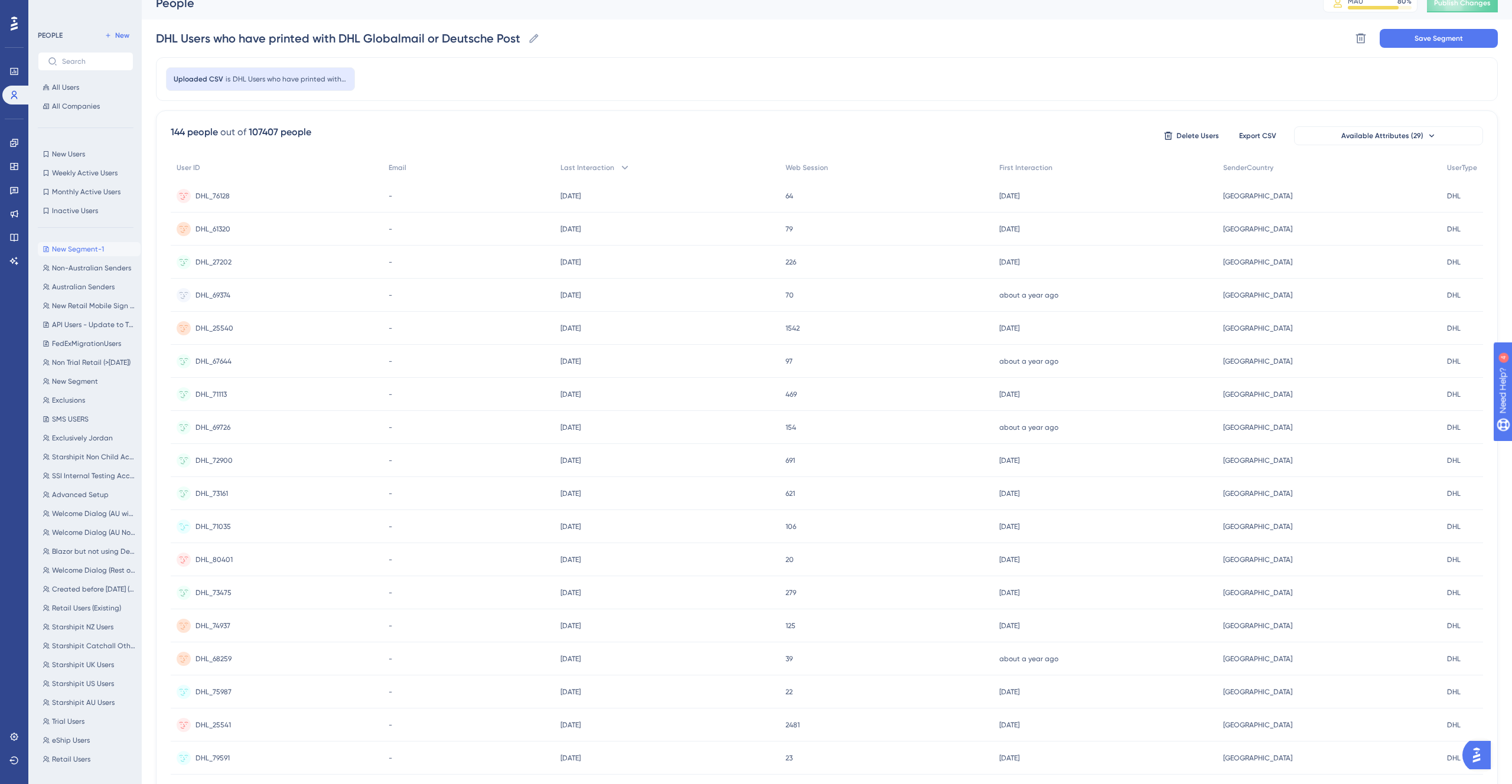
scroll to position [0, 0]
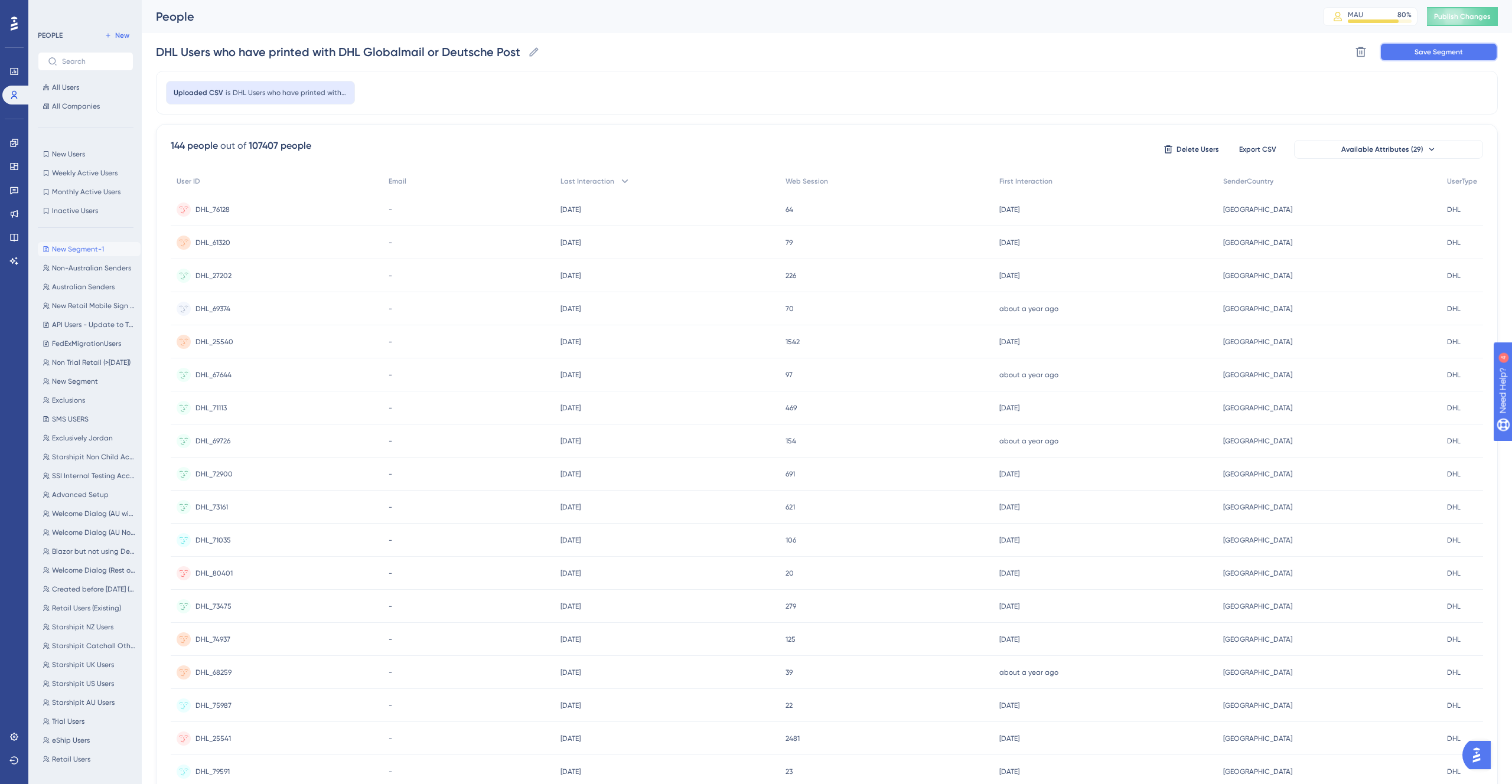
click at [1430, 49] on span "Save Segment" at bounding box center [1439, 52] width 49 height 9
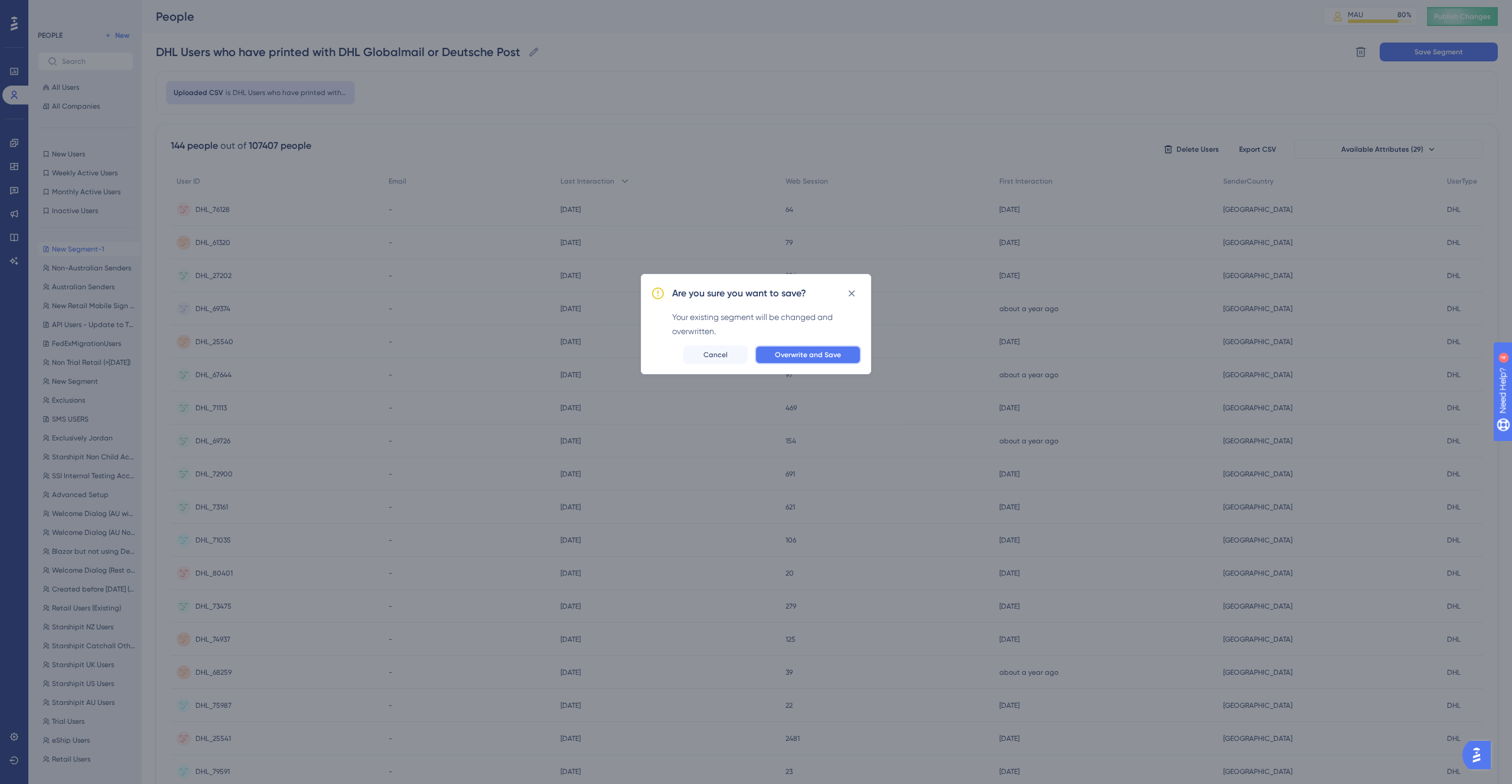
click at [826, 355] on span "Overwrite and Save" at bounding box center [808, 354] width 66 height 9
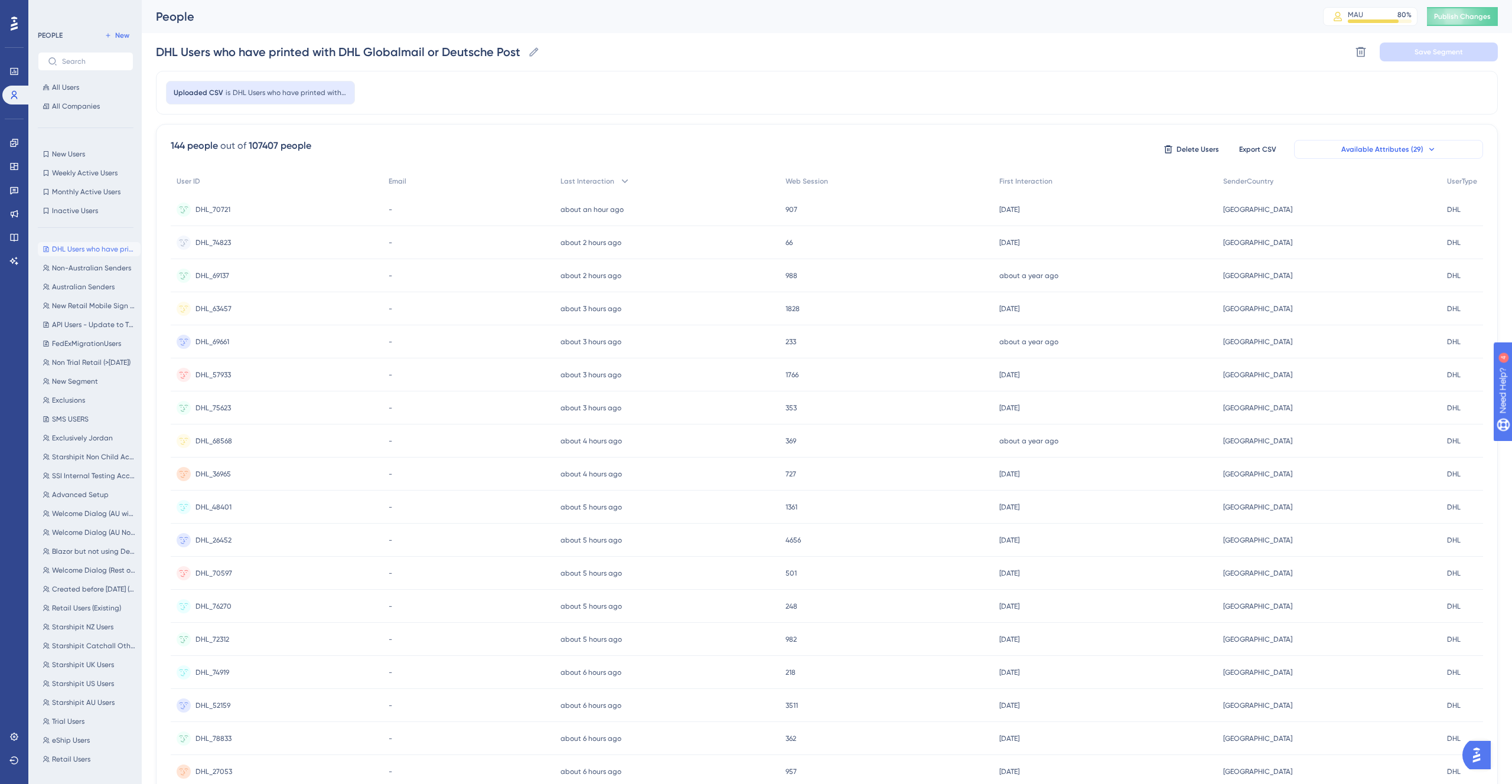
click at [1356, 146] on span "Available Attributes (29)" at bounding box center [1382, 149] width 82 height 9
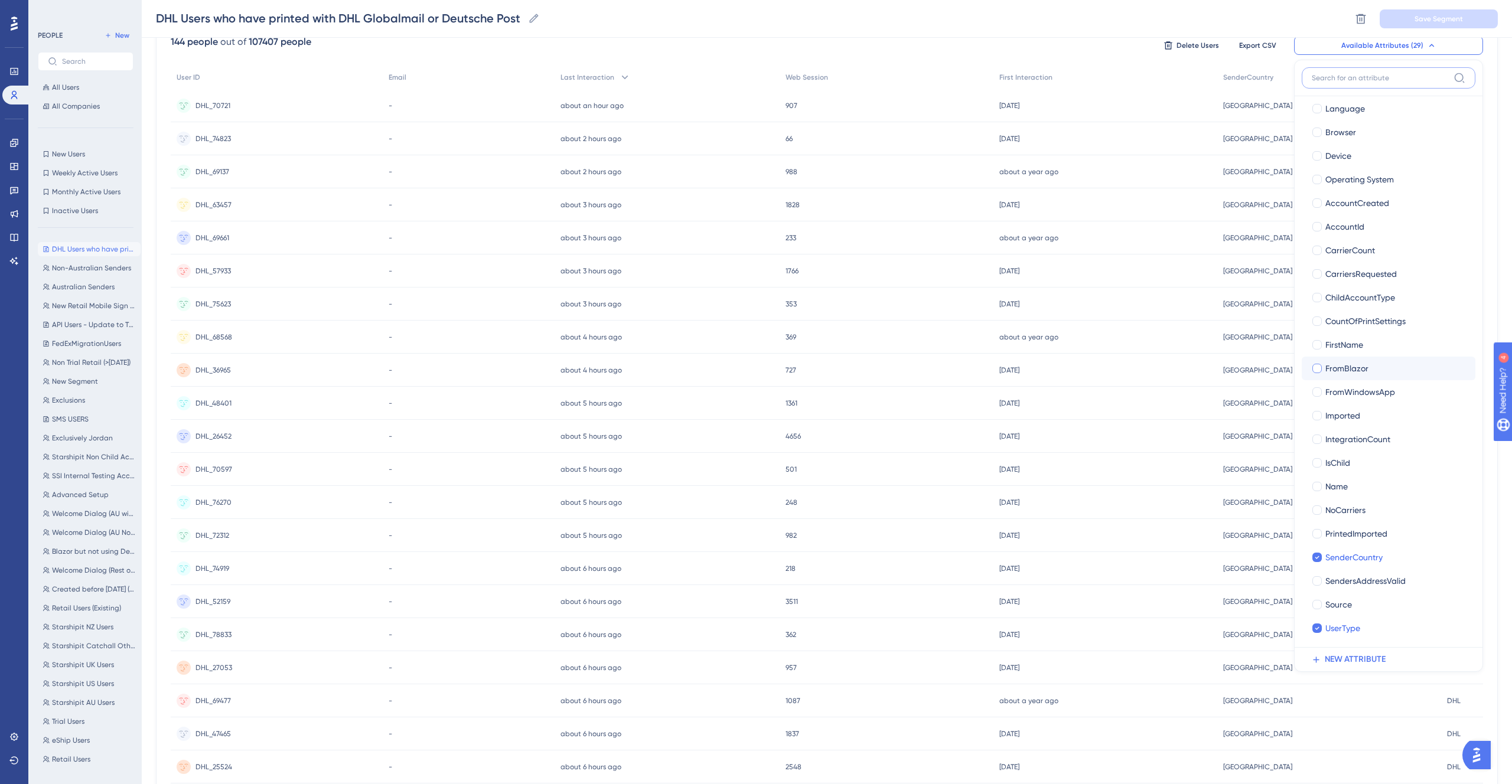
scroll to position [110, 0]
click at [878, 15] on div "DHL Users who have printed with DHL Globalmail or Deutsche Post in the past 12m…" at bounding box center [827, 18] width 1370 height 38
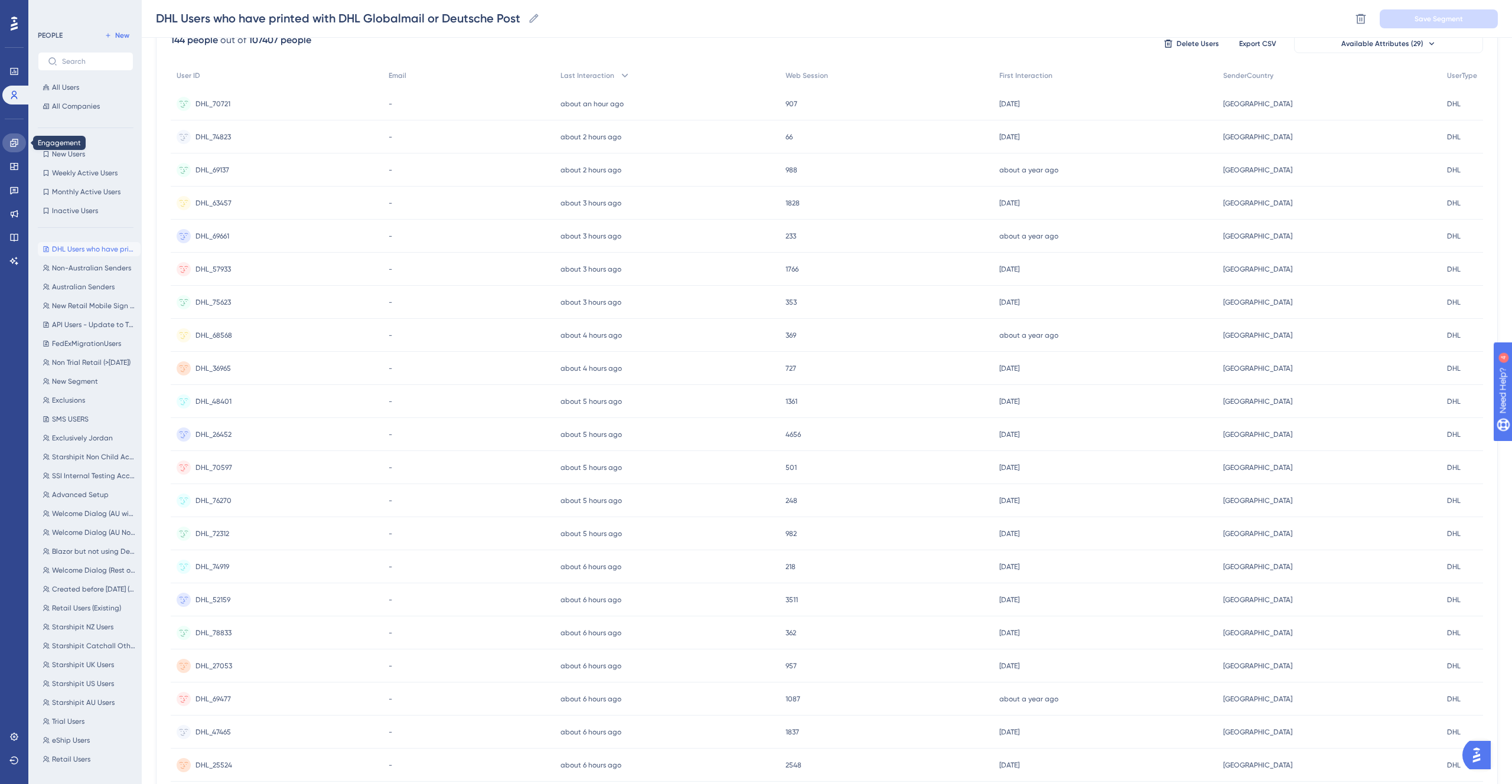
click at [9, 140] on icon at bounding box center [14, 143] width 9 height 9
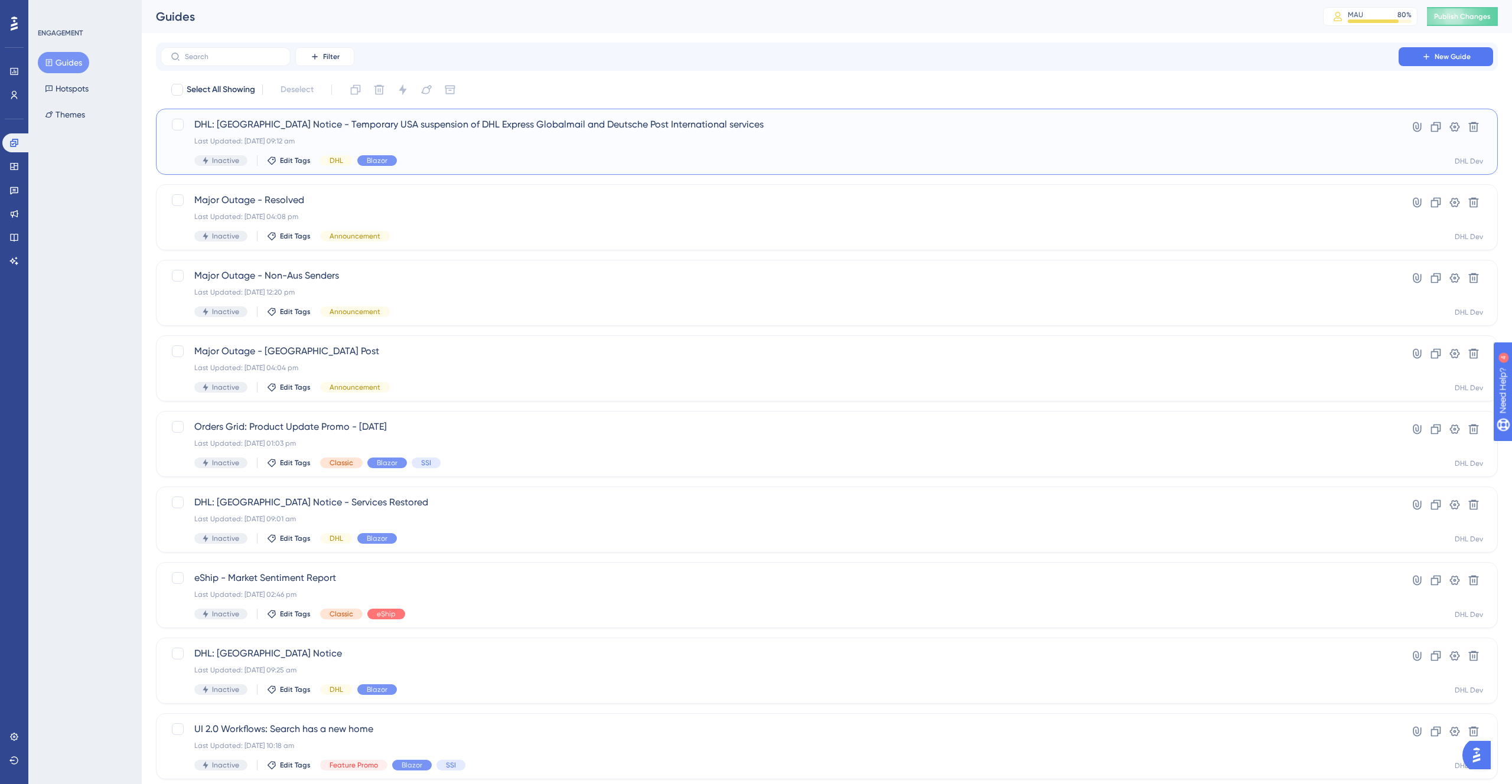
click at [473, 148] on div "DHL: USA Notice - Temporary USA suspension of DHL Express Globalmail and Deutsc…" at bounding box center [780, 142] width 1171 height 49
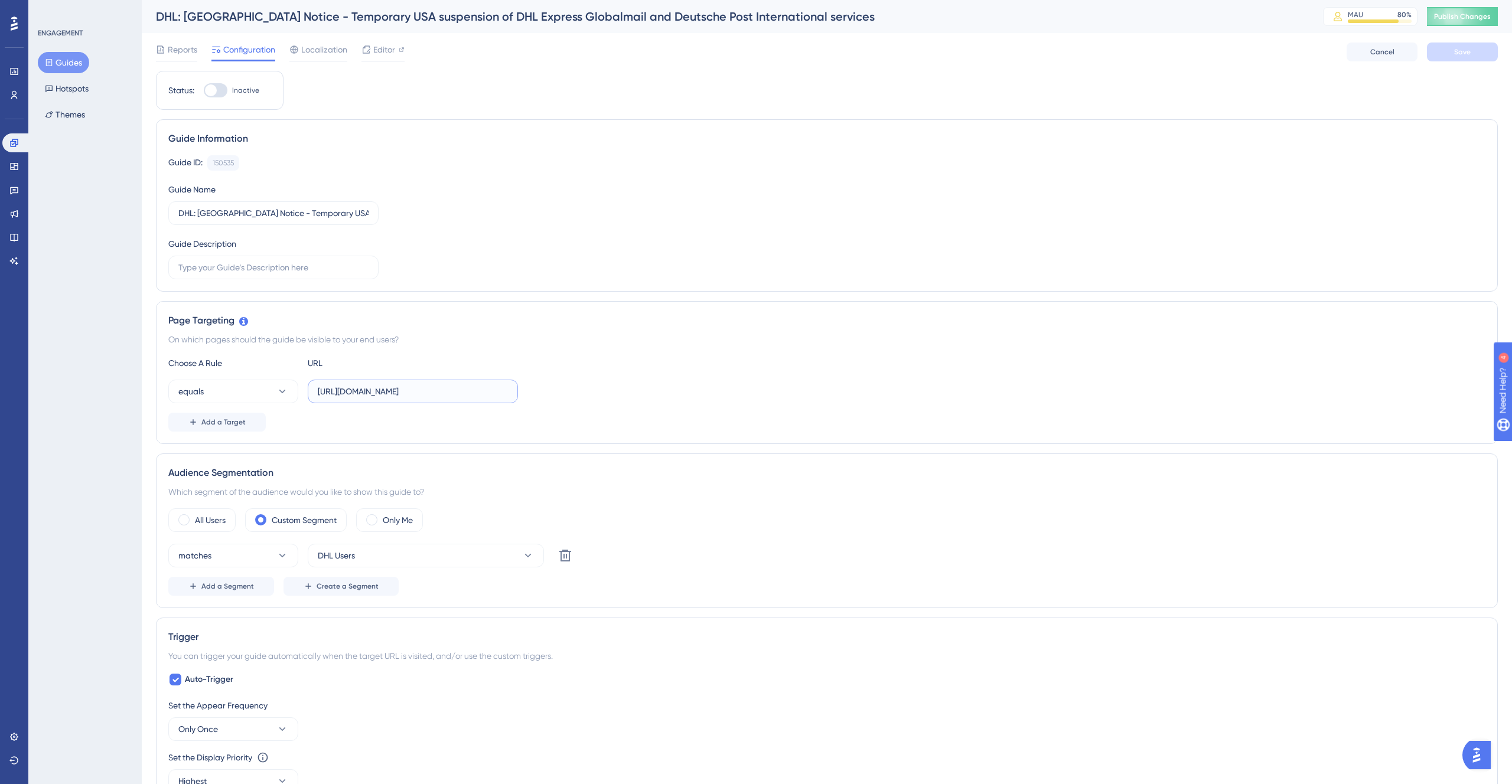
click at [380, 394] on input "https://dev2.dhlexpresscommerce.com/orders/" at bounding box center [412, 391] width 190 height 13
paste input "app"
type input "[URL][DOMAIN_NAME]"
click at [230, 425] on span "Add a Target" at bounding box center [223, 422] width 44 height 9
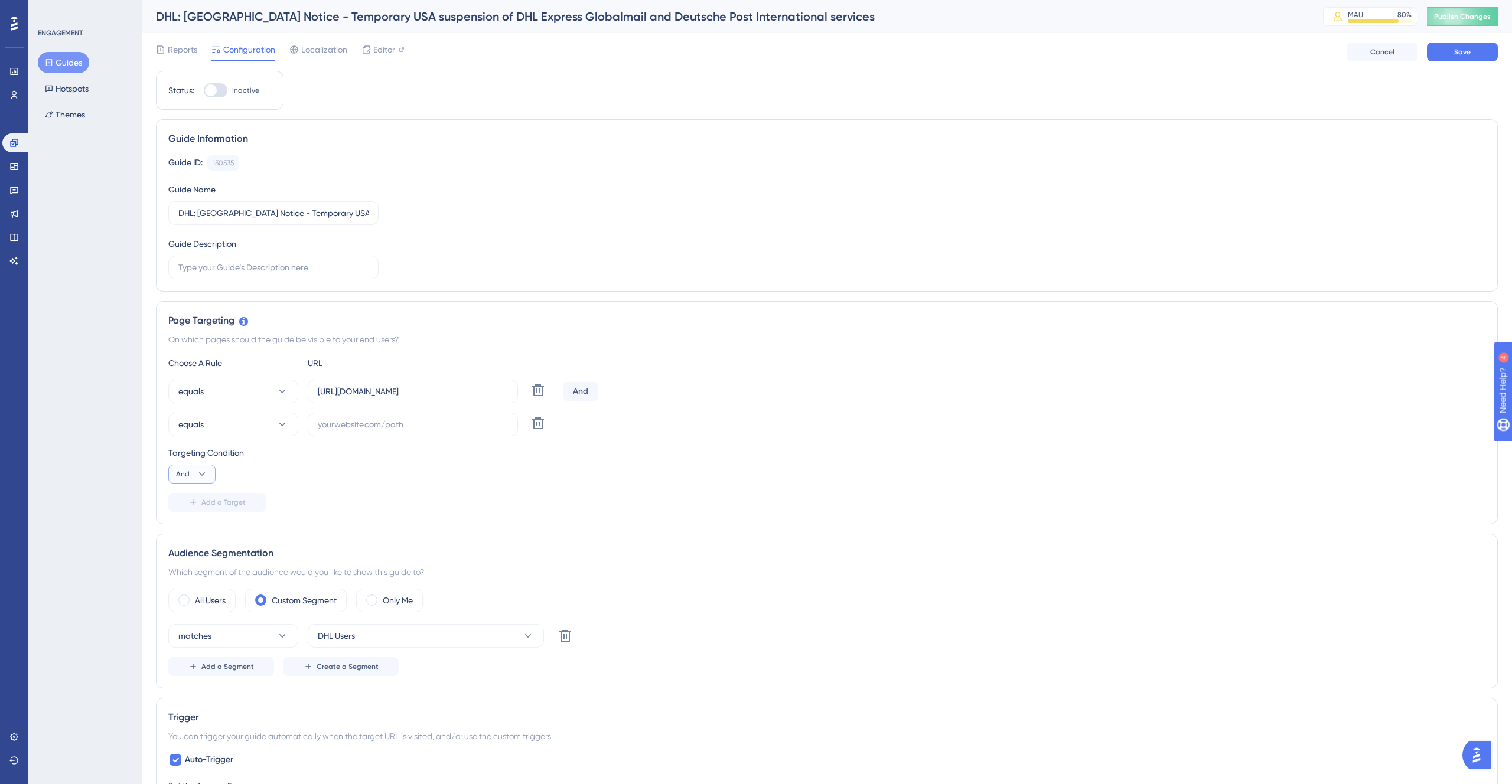
click at [193, 474] on button "And" at bounding box center [191, 474] width 47 height 19
click at [197, 532] on div "Or Or" at bounding box center [192, 531] width 22 height 23
click at [533, 426] on icon at bounding box center [538, 423] width 14 height 14
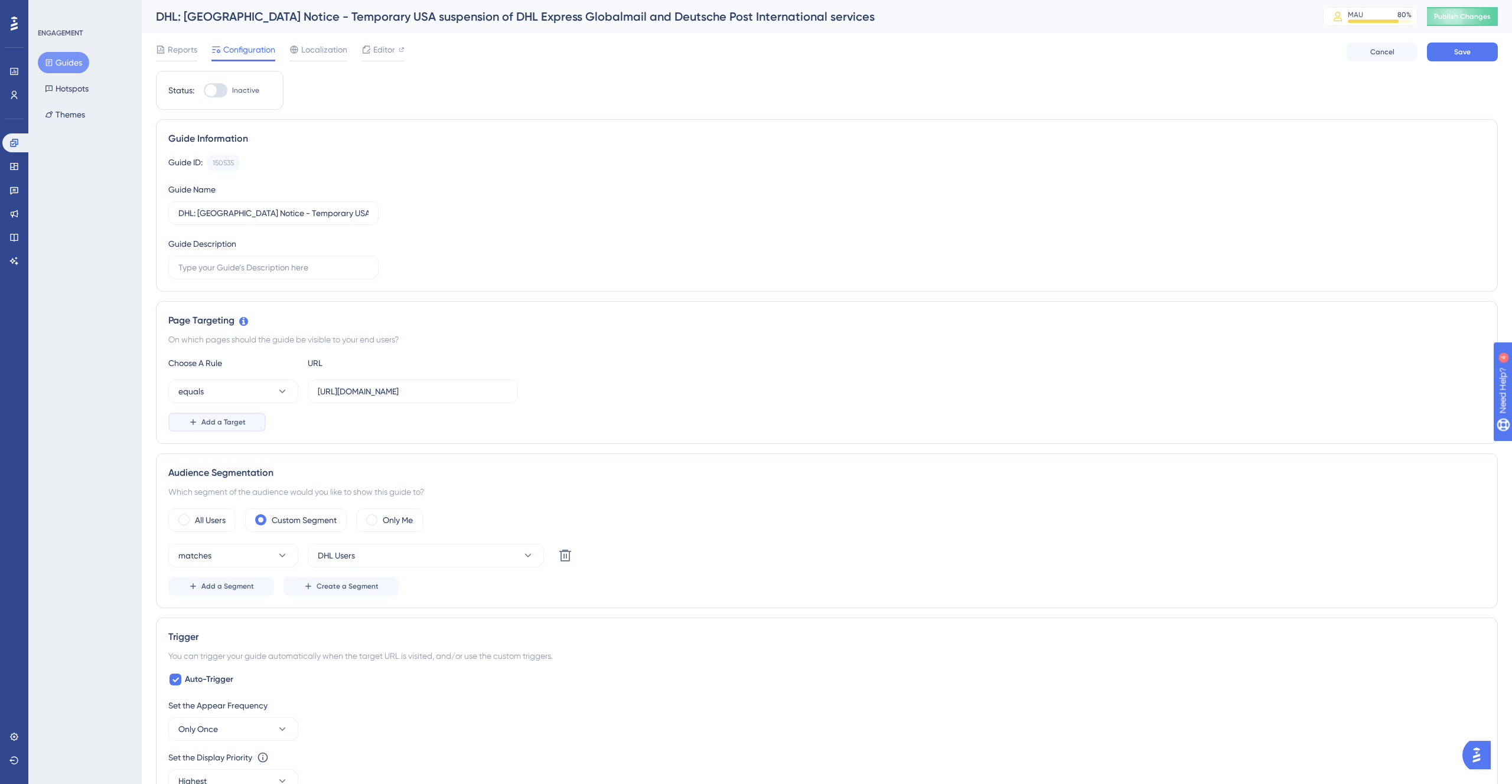
click at [219, 420] on span "Add a Target" at bounding box center [223, 422] width 44 height 9
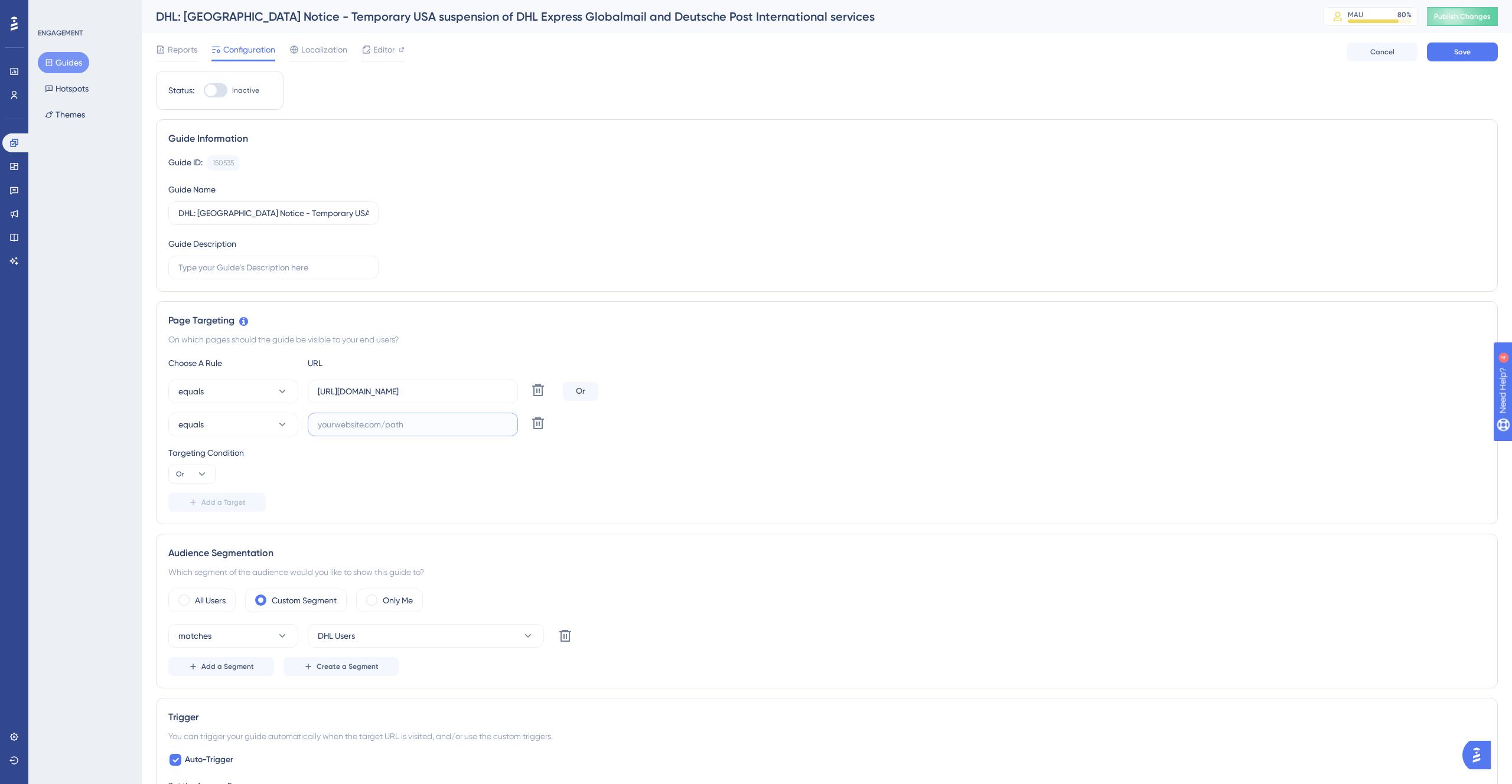
click at [380, 426] on input "text" at bounding box center [412, 424] width 190 height 13
paste input "[URL][DOMAIN_NAME]"
type input "[URL][DOMAIN_NAME]"
click at [485, 495] on div "Add a Target" at bounding box center [827, 502] width 1317 height 19
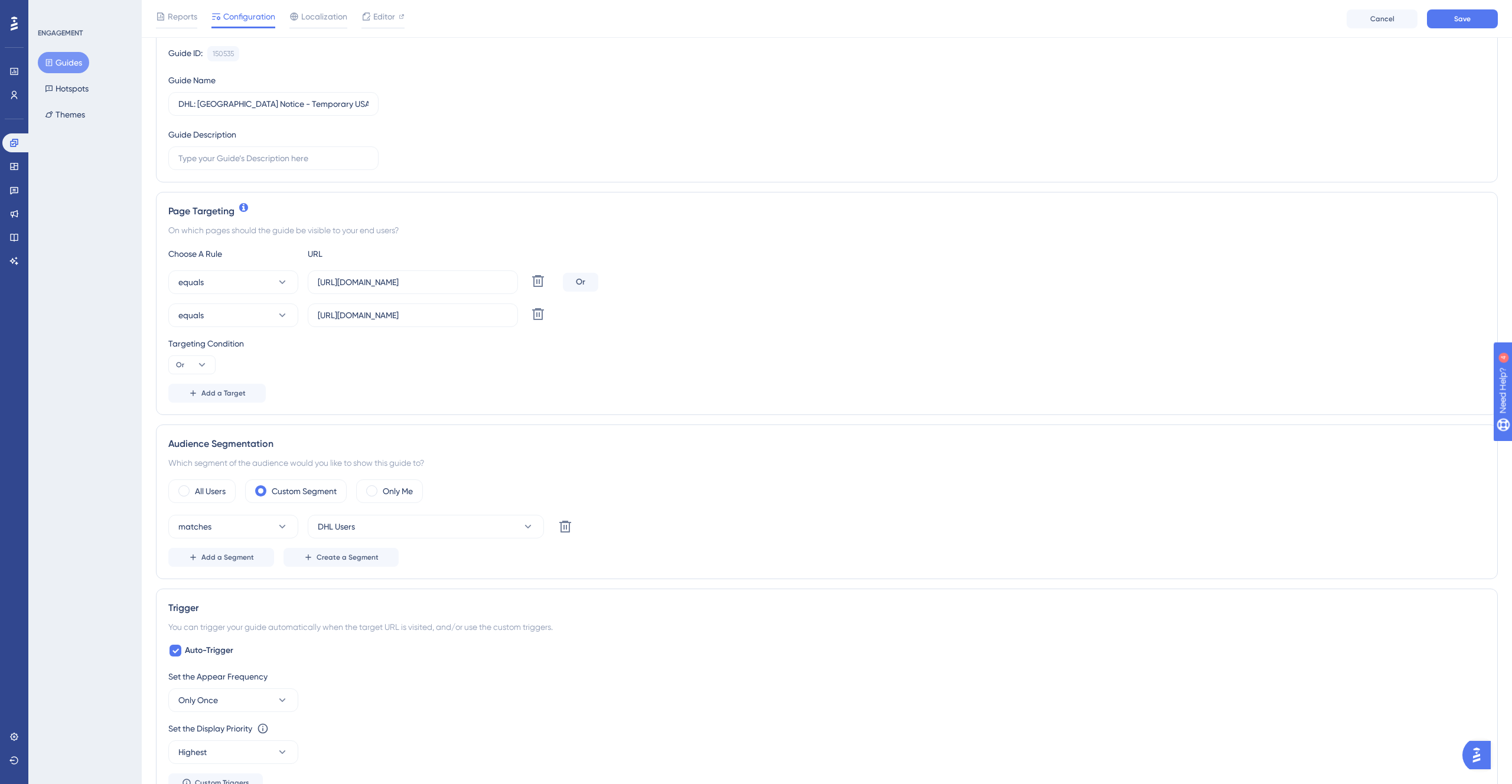
scroll to position [134, 0]
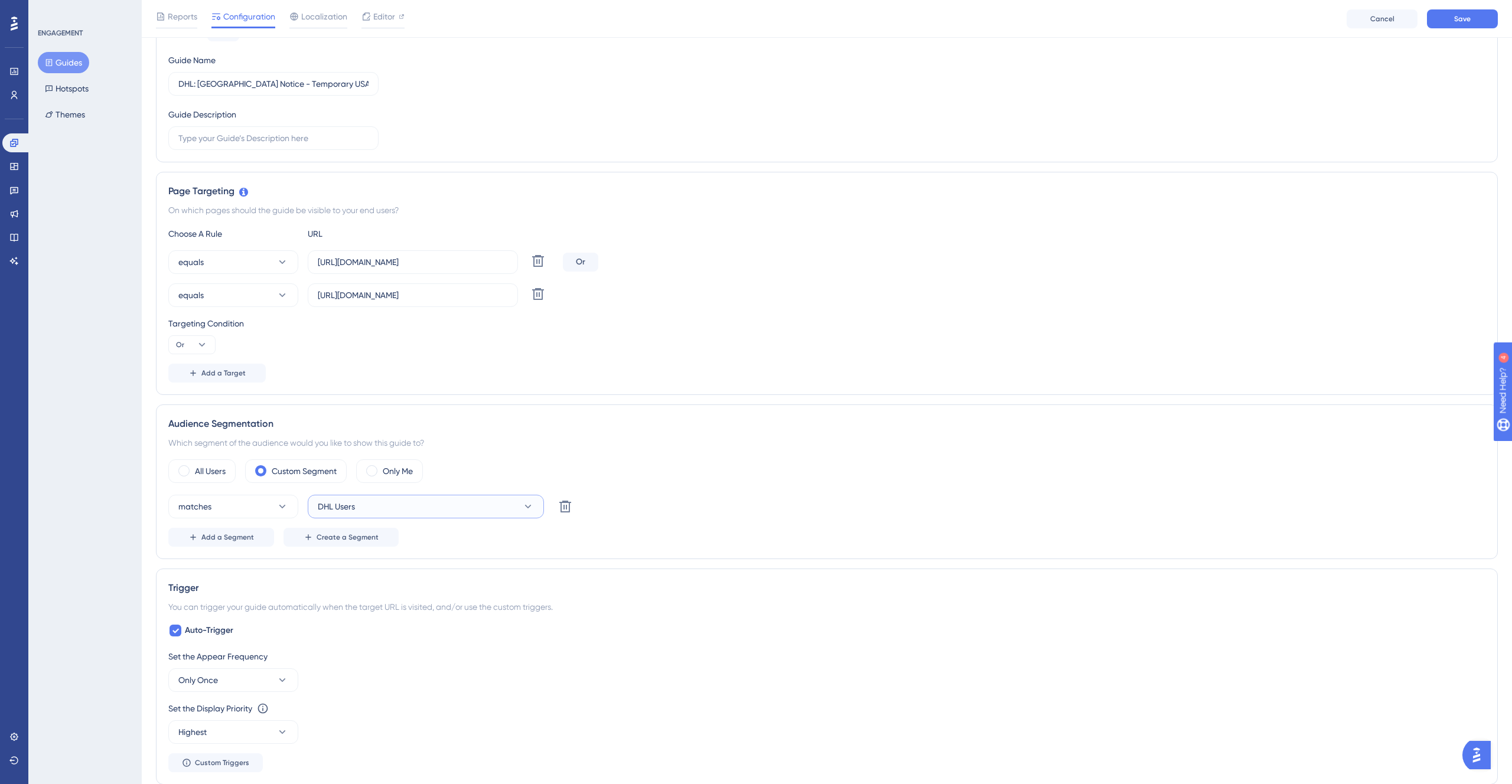
click at [411, 503] on button "DHL Users" at bounding box center [426, 506] width 236 height 23
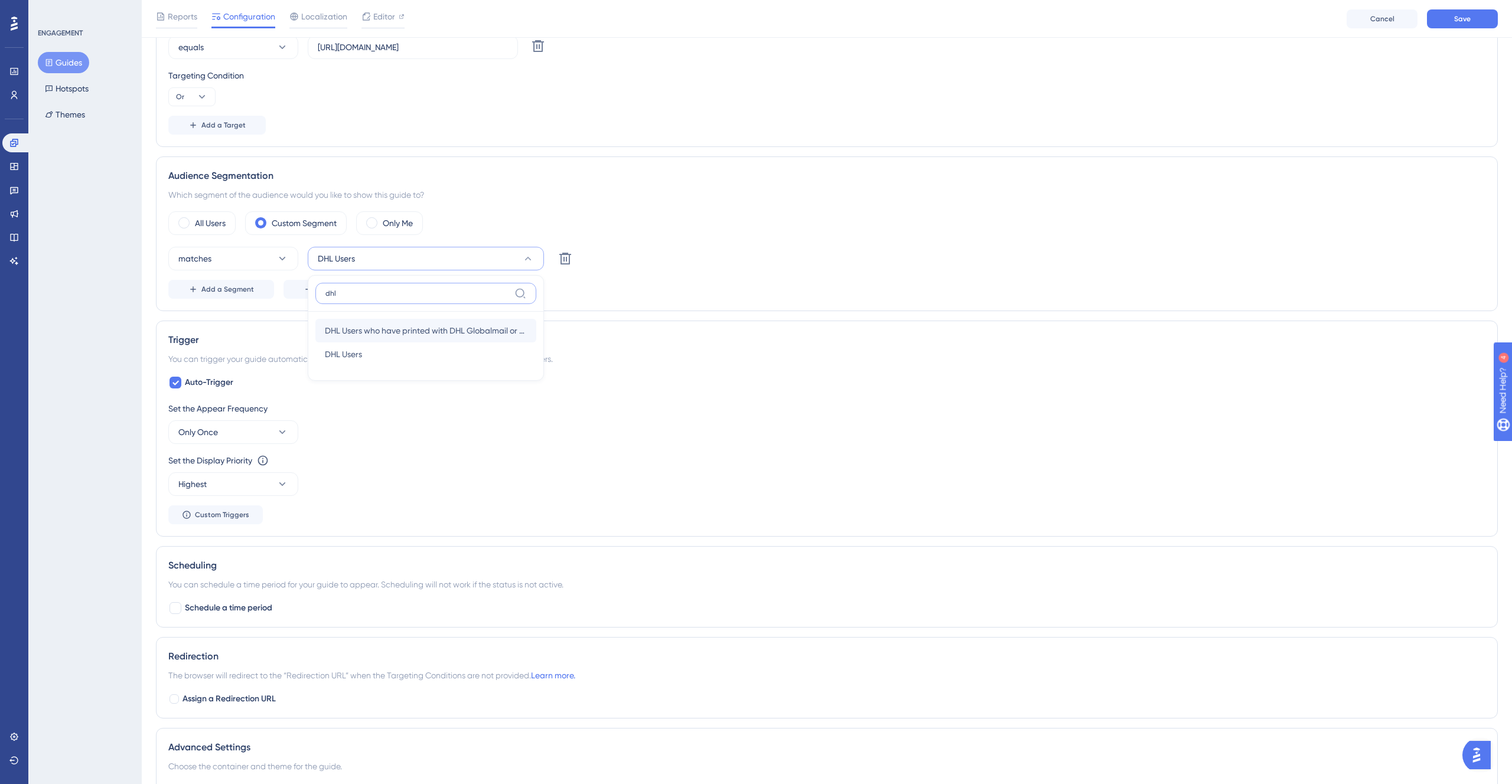
type input "dhl"
click at [460, 330] on span "DHL Users who have printed with DHL Globalmail or Deutsche Post in the past 12mo" at bounding box center [426, 330] width 202 height 14
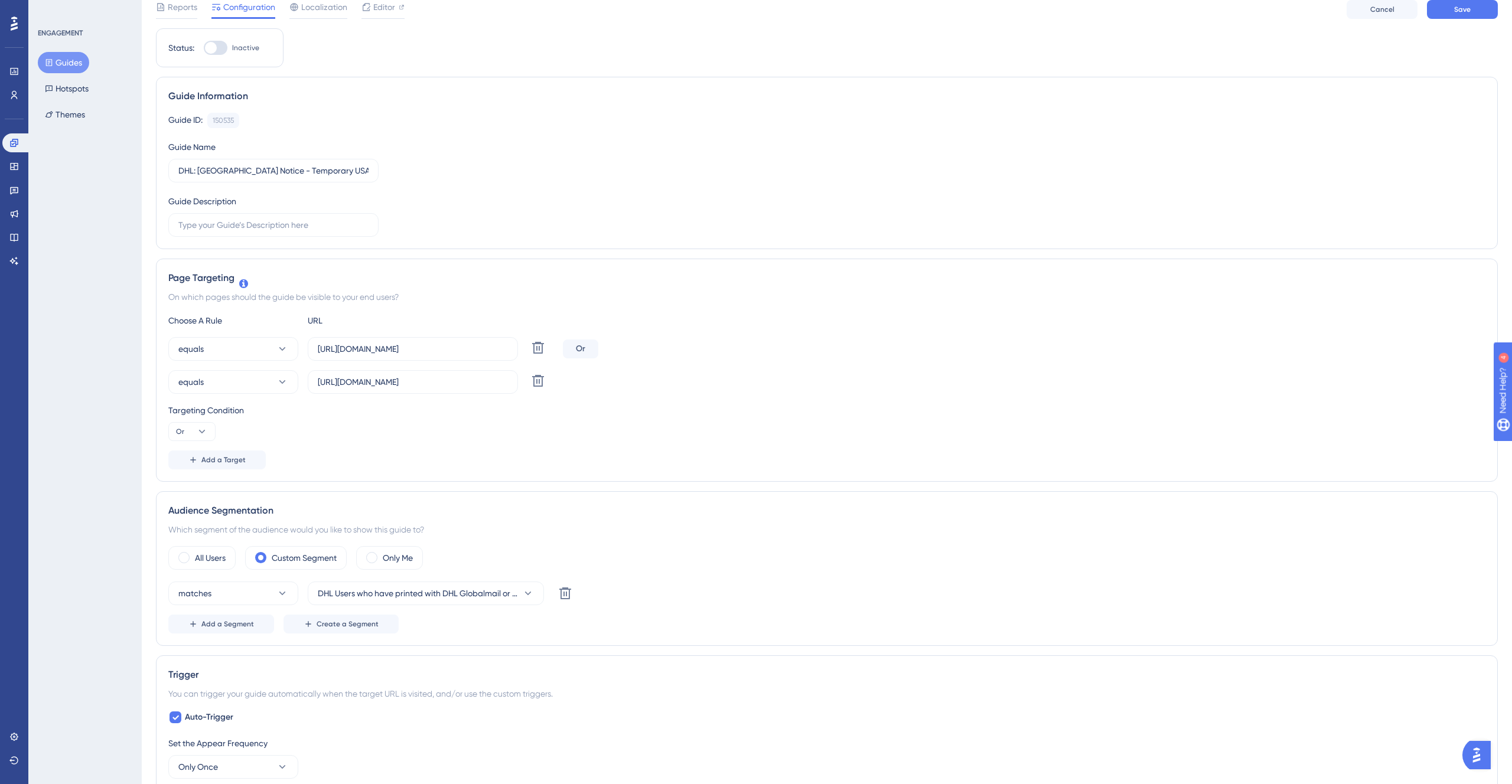
scroll to position [0, 0]
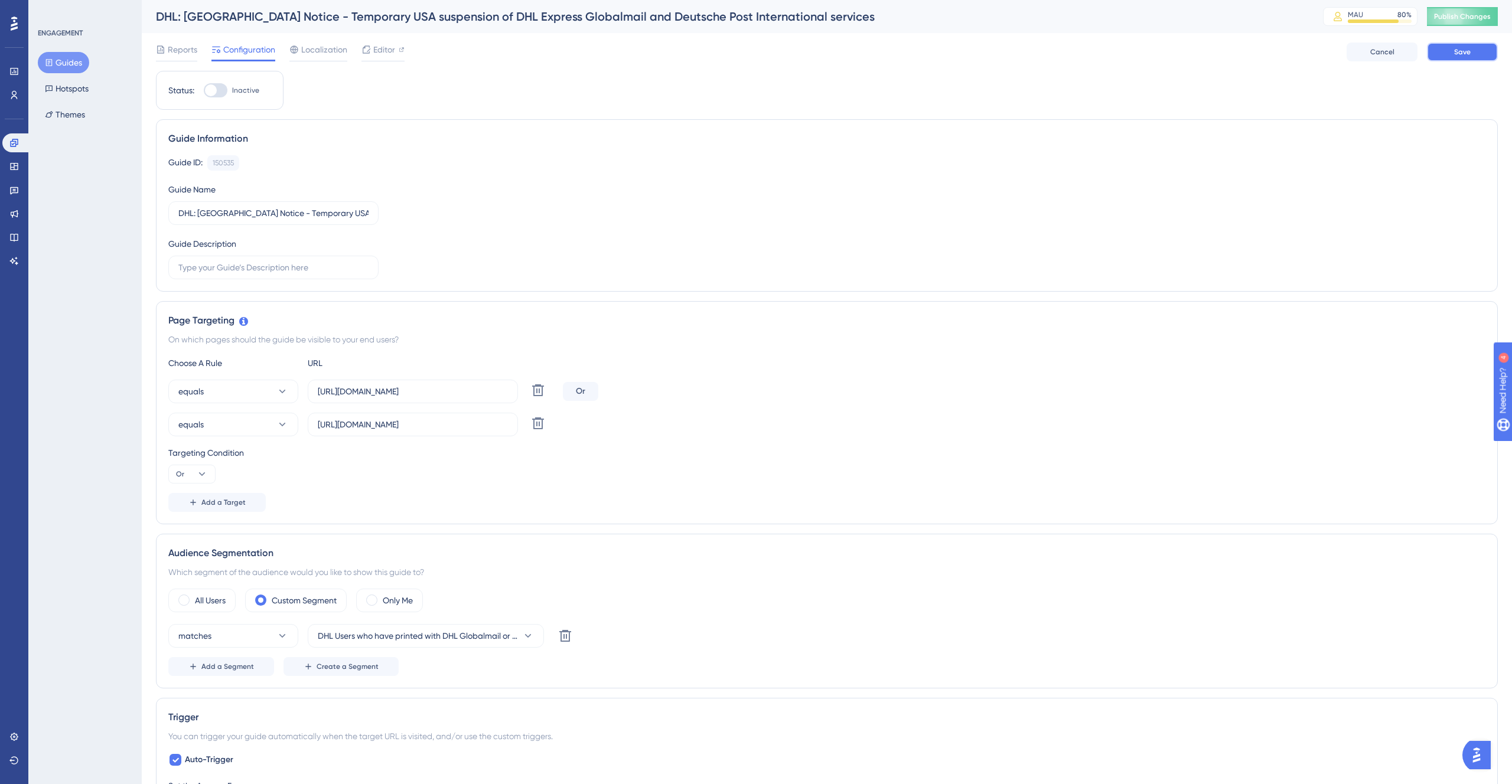
click at [1465, 51] on span "Save" at bounding box center [1462, 52] width 17 height 9
click at [1462, 24] on button "Publish Changes" at bounding box center [1462, 17] width 71 height 19
click at [380, 47] on span "Editor" at bounding box center [384, 49] width 22 height 14
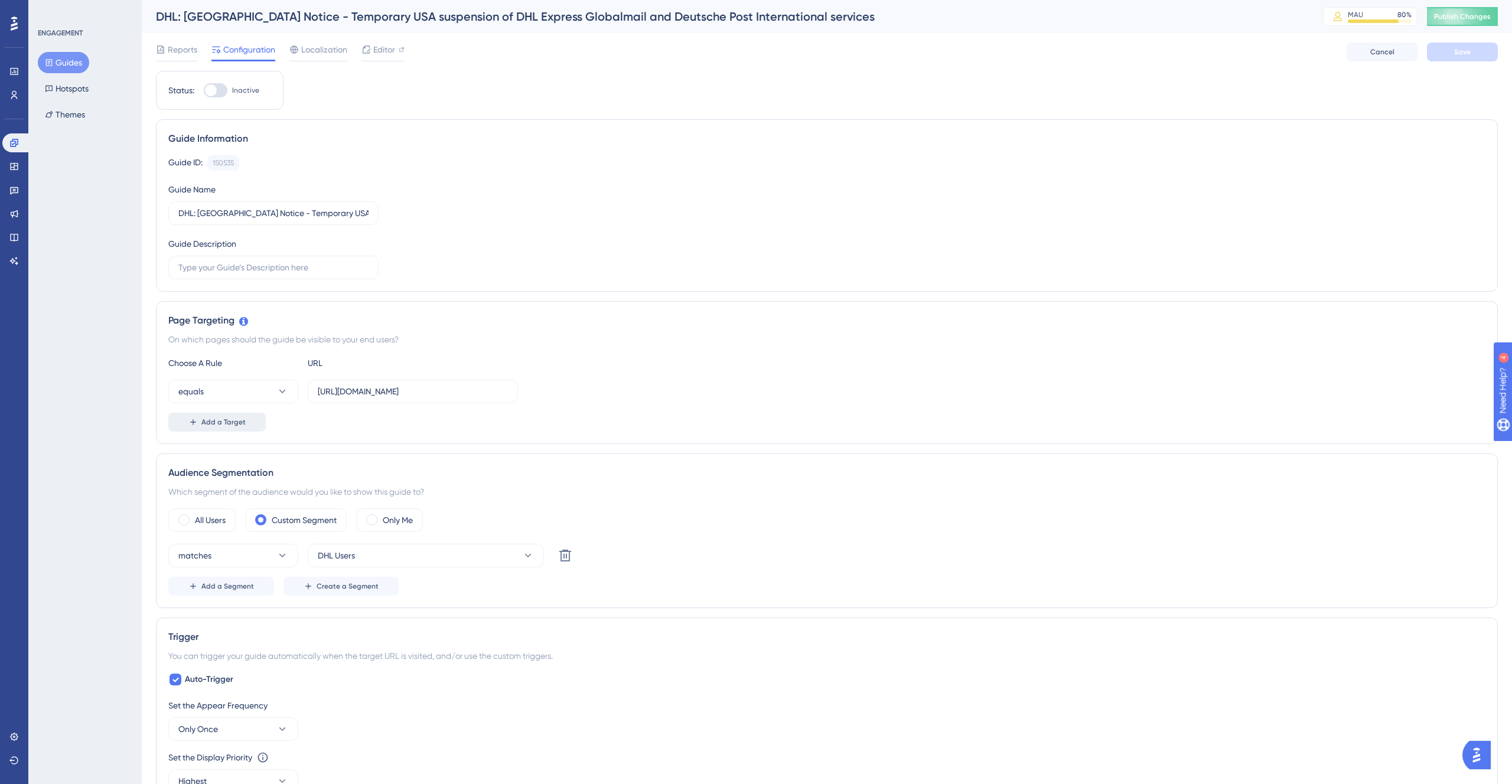
click at [232, 427] on button "Add a Target" at bounding box center [217, 422] width 97 height 19
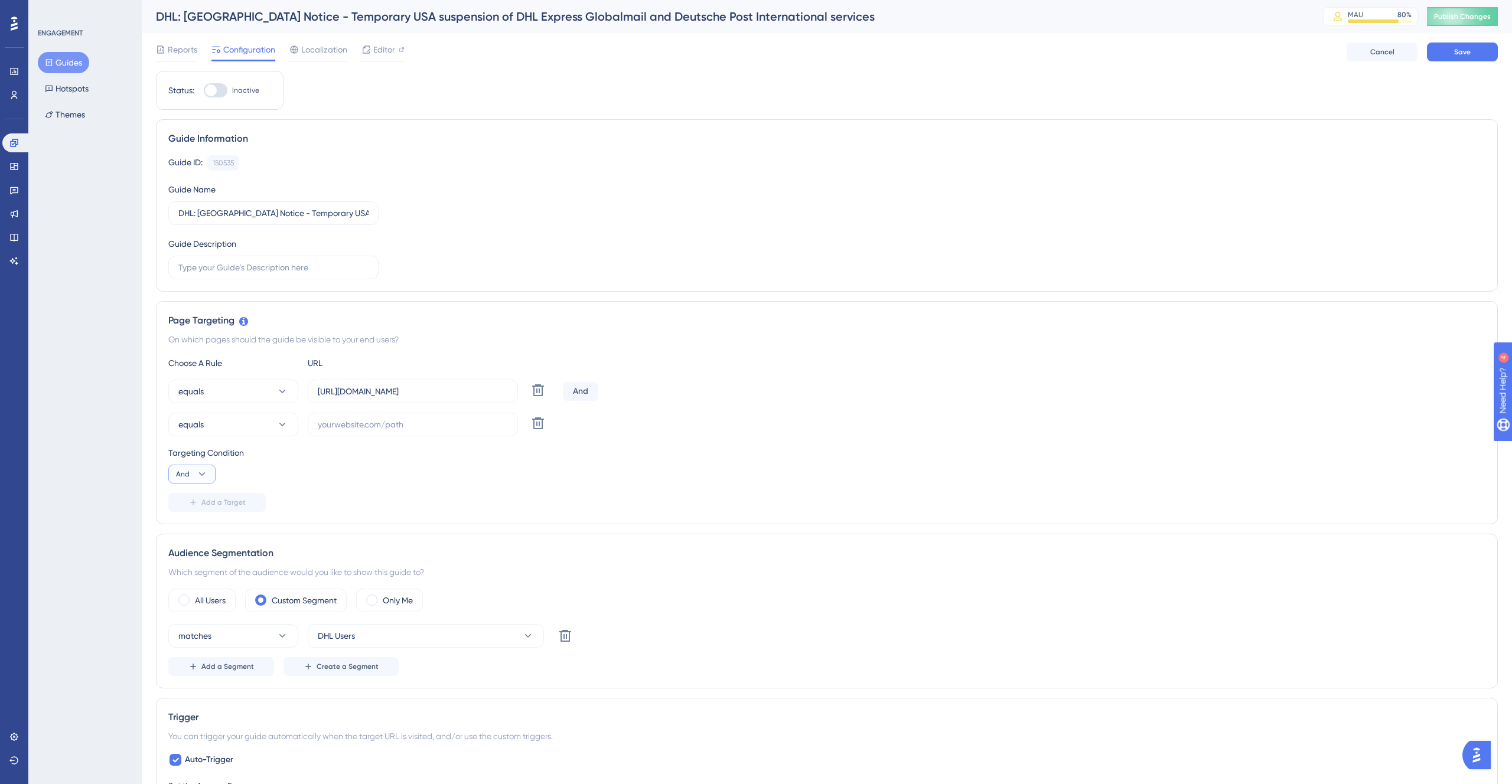
click at [200, 473] on icon at bounding box center [202, 474] width 12 height 12
click at [187, 528] on span "Or" at bounding box center [185, 531] width 9 height 14
click at [397, 425] on input "text" at bounding box center [412, 424] width 190 height 13
paste input "[URL][DOMAIN_NAME]"
type input "[URL][DOMAIN_NAME]"
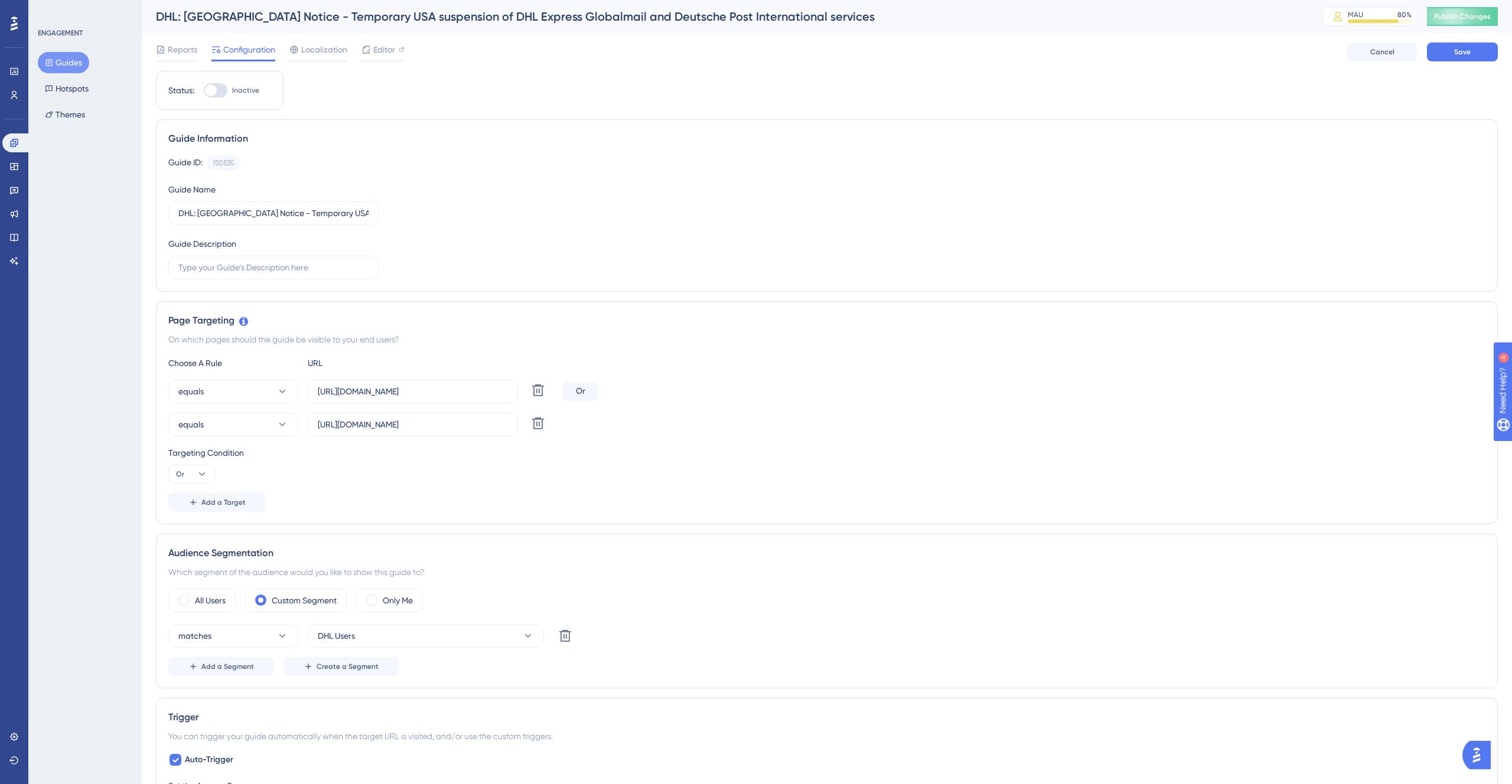
click at [798, 474] on div "Targeting Condition Or" at bounding box center [827, 464] width 1317 height 38
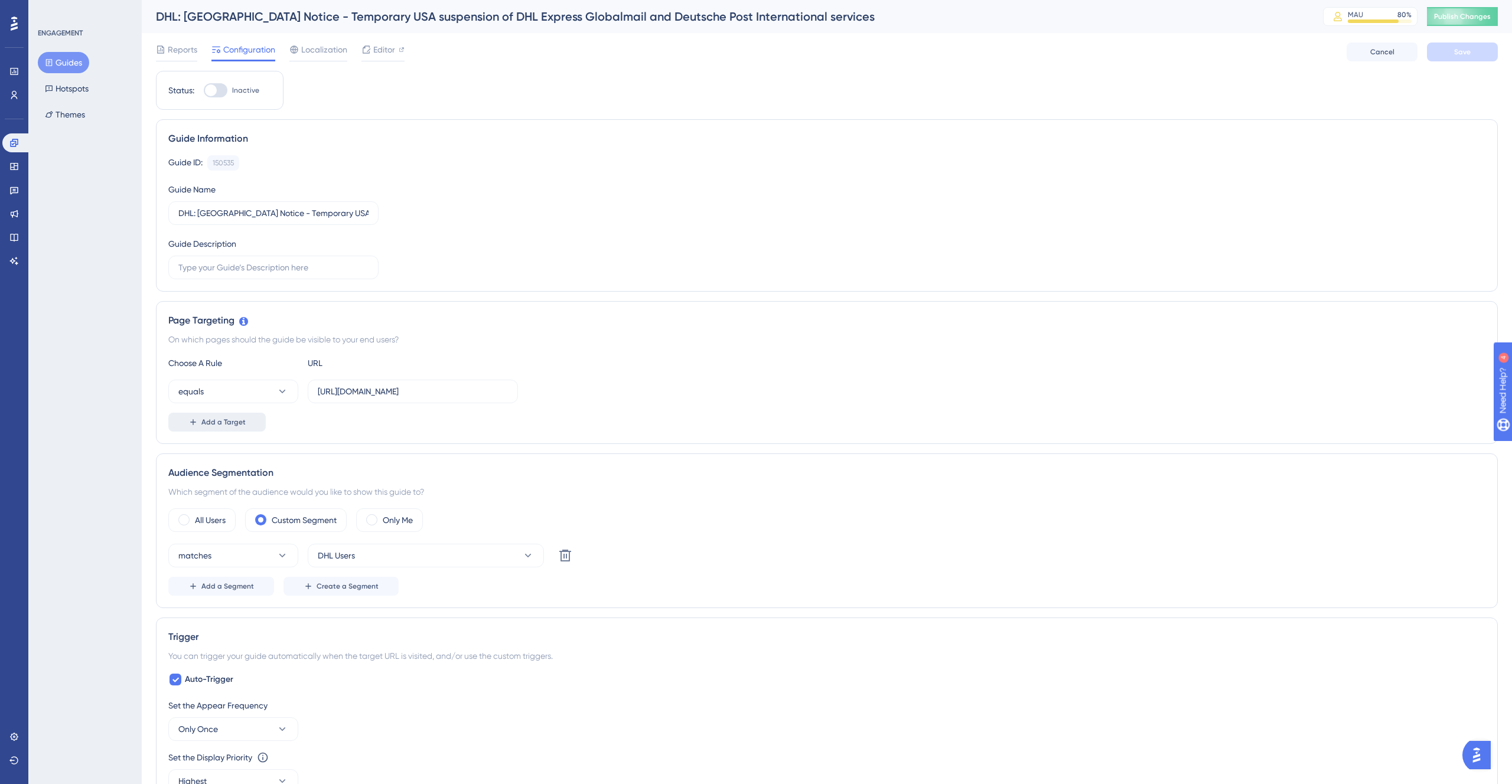
click at [225, 421] on span "Add a Target" at bounding box center [223, 422] width 44 height 9
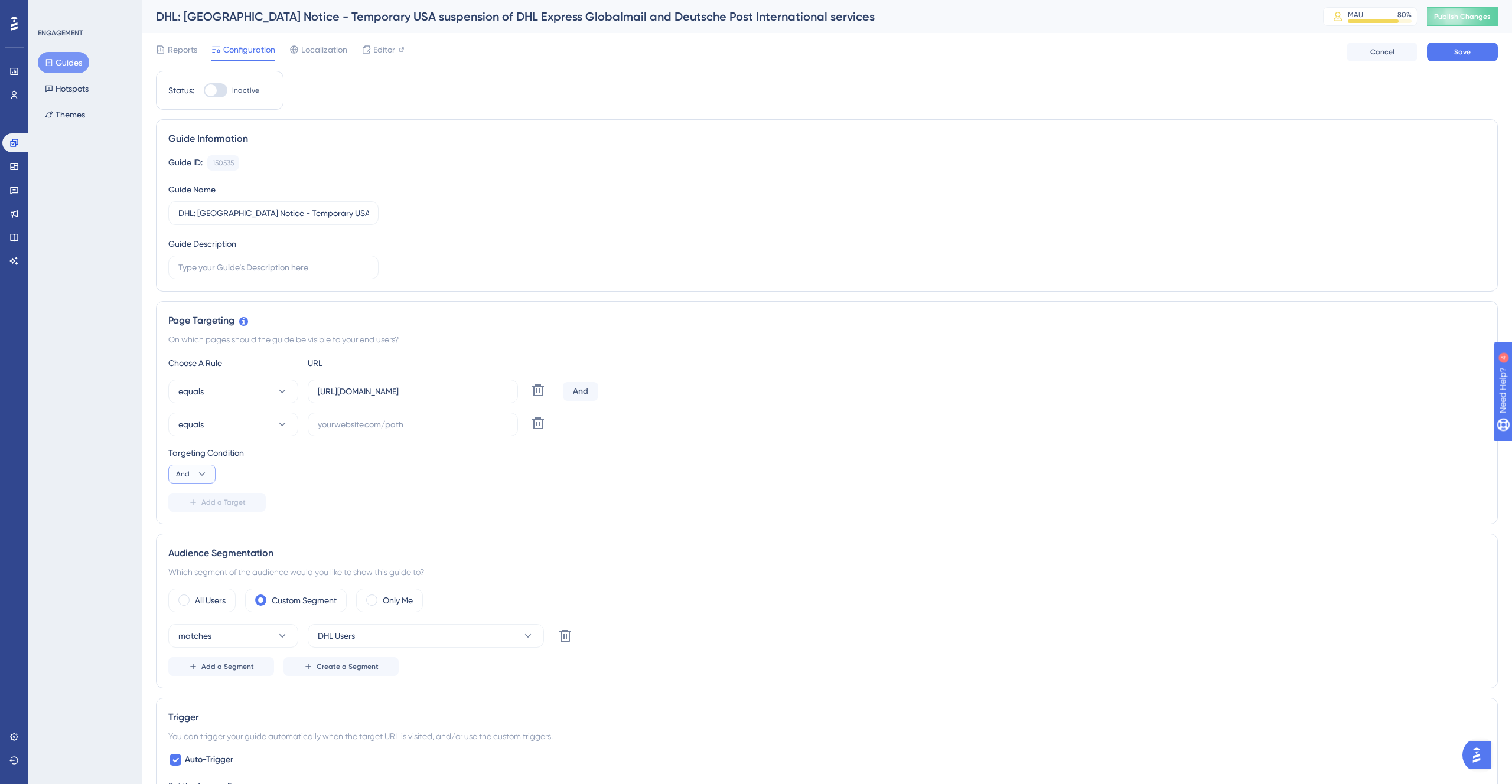
click at [197, 477] on icon at bounding box center [202, 474] width 12 height 12
click at [197, 524] on div "Or Or" at bounding box center [192, 531] width 22 height 23
click at [427, 421] on input "text" at bounding box center [412, 424] width 190 height 13
paste input "[URL][DOMAIN_NAME]"
type input "[URL][DOMAIN_NAME]"
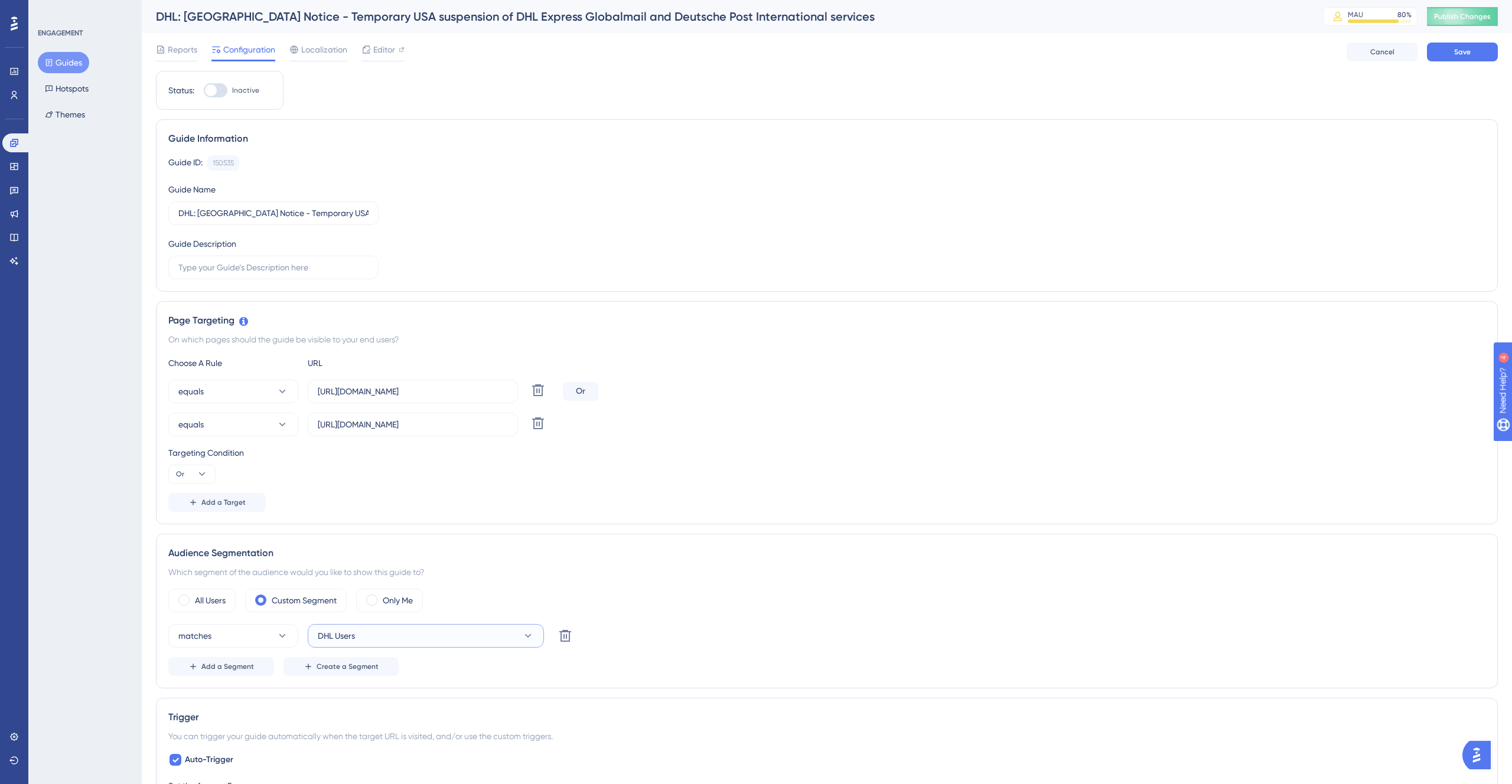
click at [438, 634] on button "DHL Users" at bounding box center [426, 636] width 236 height 23
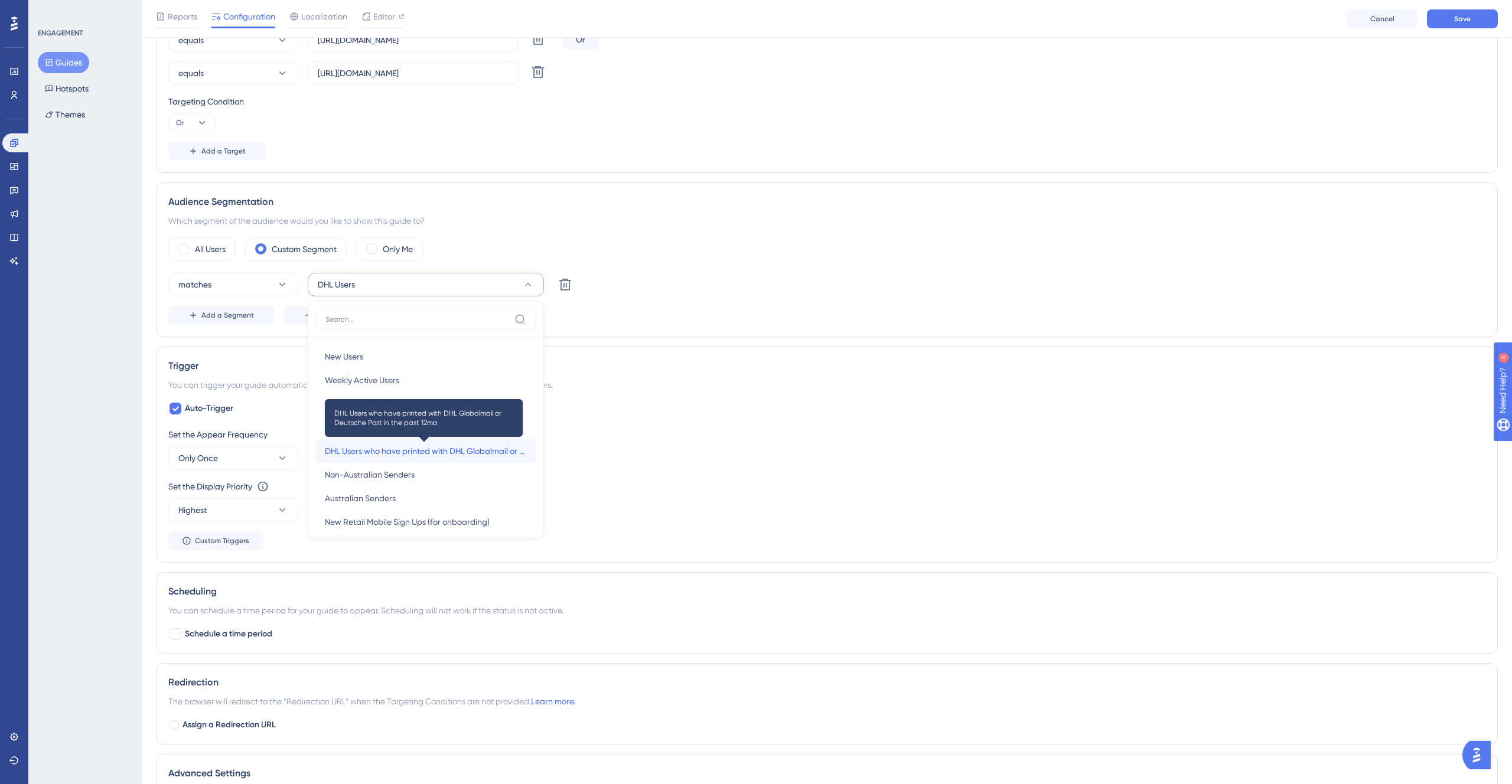
click at [412, 446] on span "DHL Users who have printed with DHL Globalmail or Deutsche Post in the past 12mo" at bounding box center [426, 451] width 202 height 14
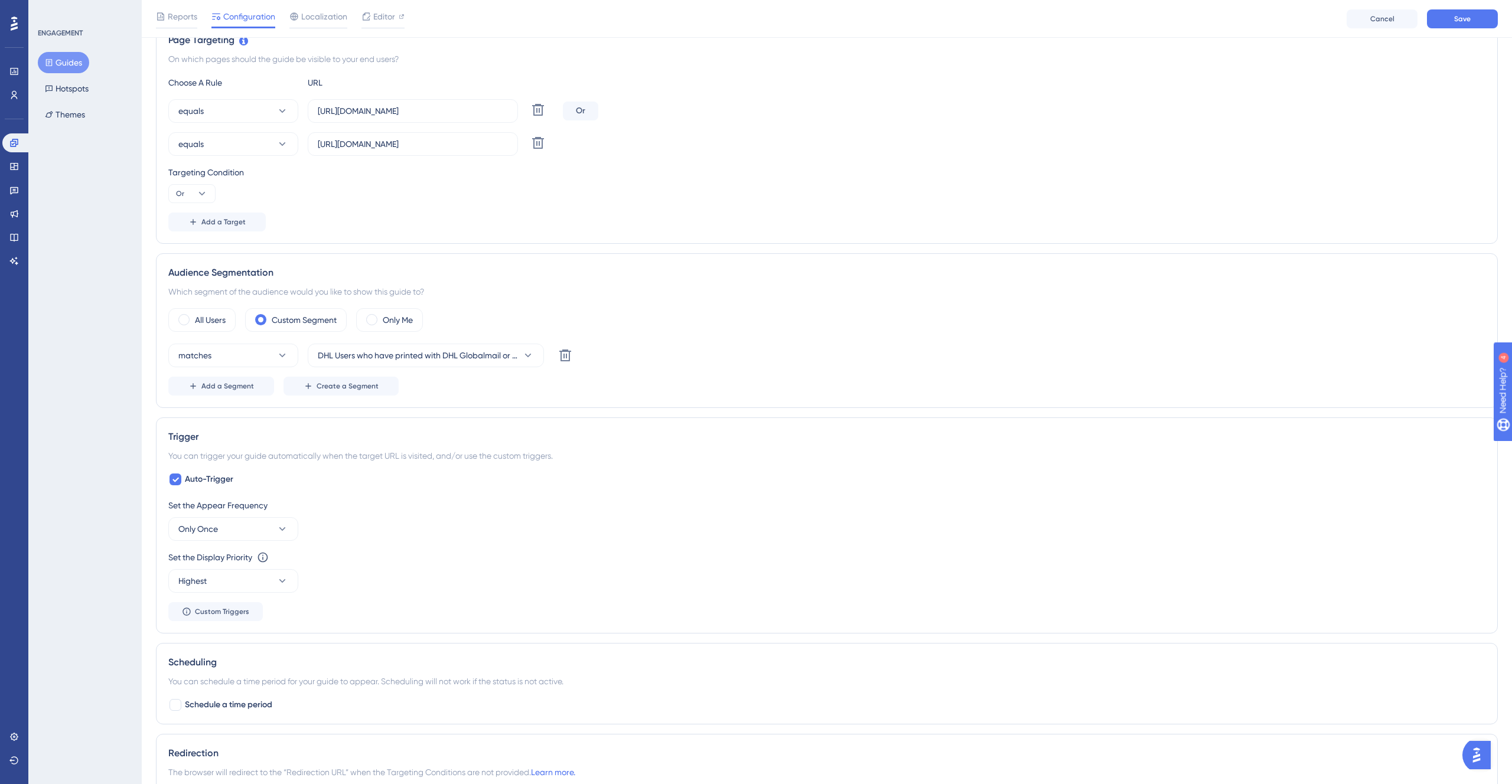
scroll to position [0, 0]
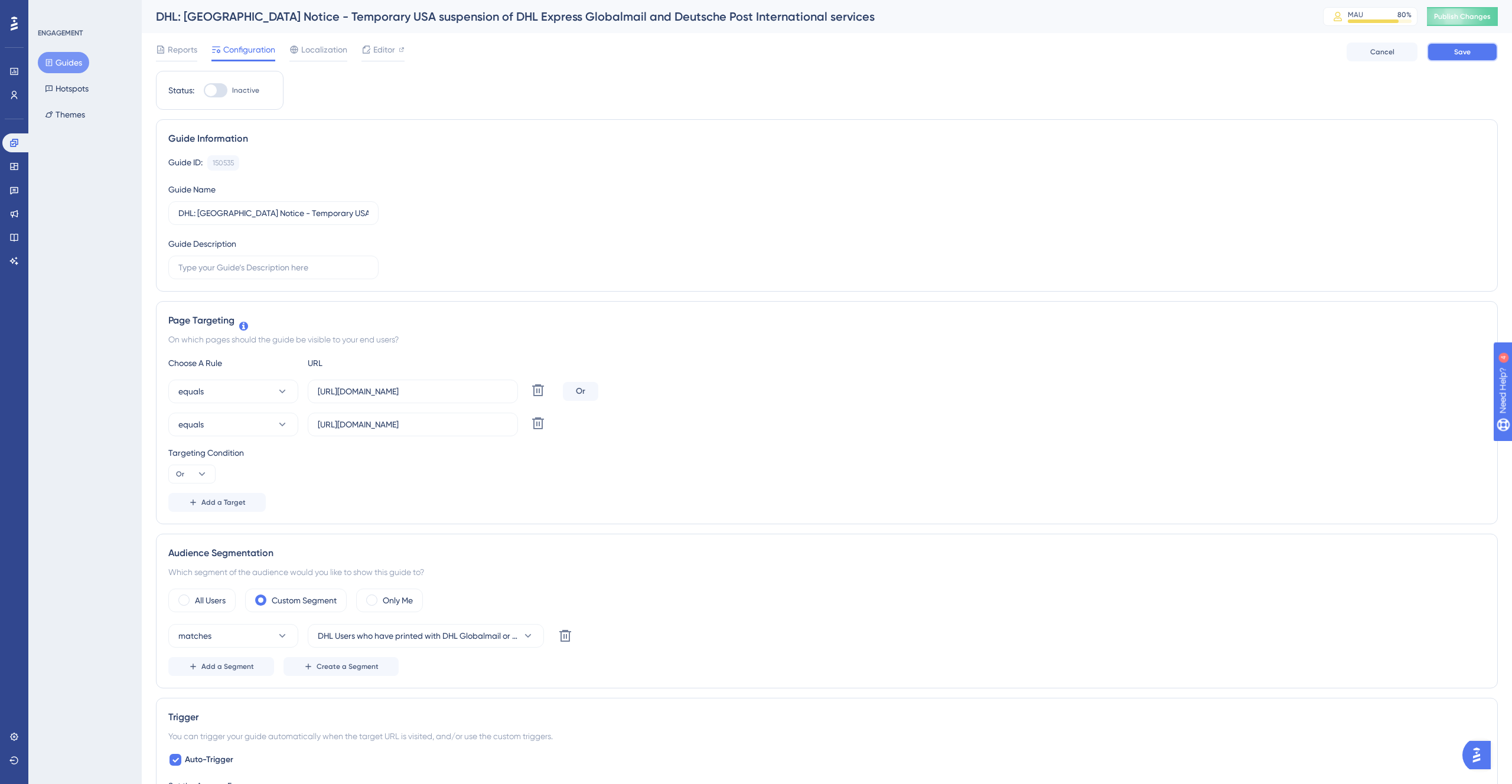
click at [1481, 49] on button "Save" at bounding box center [1462, 52] width 71 height 19
click at [387, 53] on span "Editor" at bounding box center [384, 49] width 22 height 14
click at [214, 90] on div at bounding box center [211, 90] width 12 height 12
click at [204, 90] on input "Inactive" at bounding box center [203, 90] width 1 height 1
checkbox input "true"
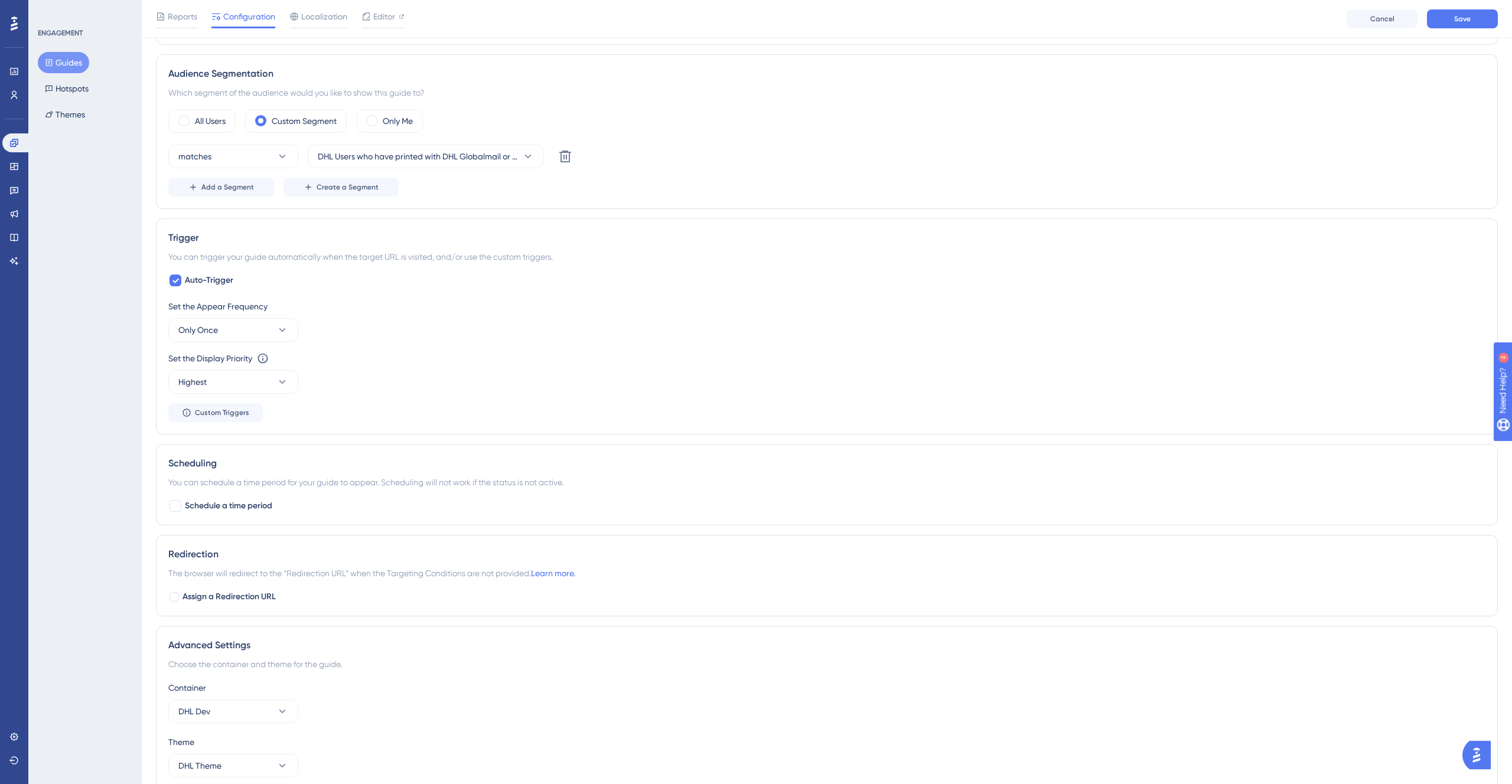
scroll to position [487, 0]
click at [185, 505] on span "Schedule a time period" at bounding box center [228, 503] width 87 height 14
click at [177, 505] on icon at bounding box center [175, 503] width 7 height 9
checkbox input "false"
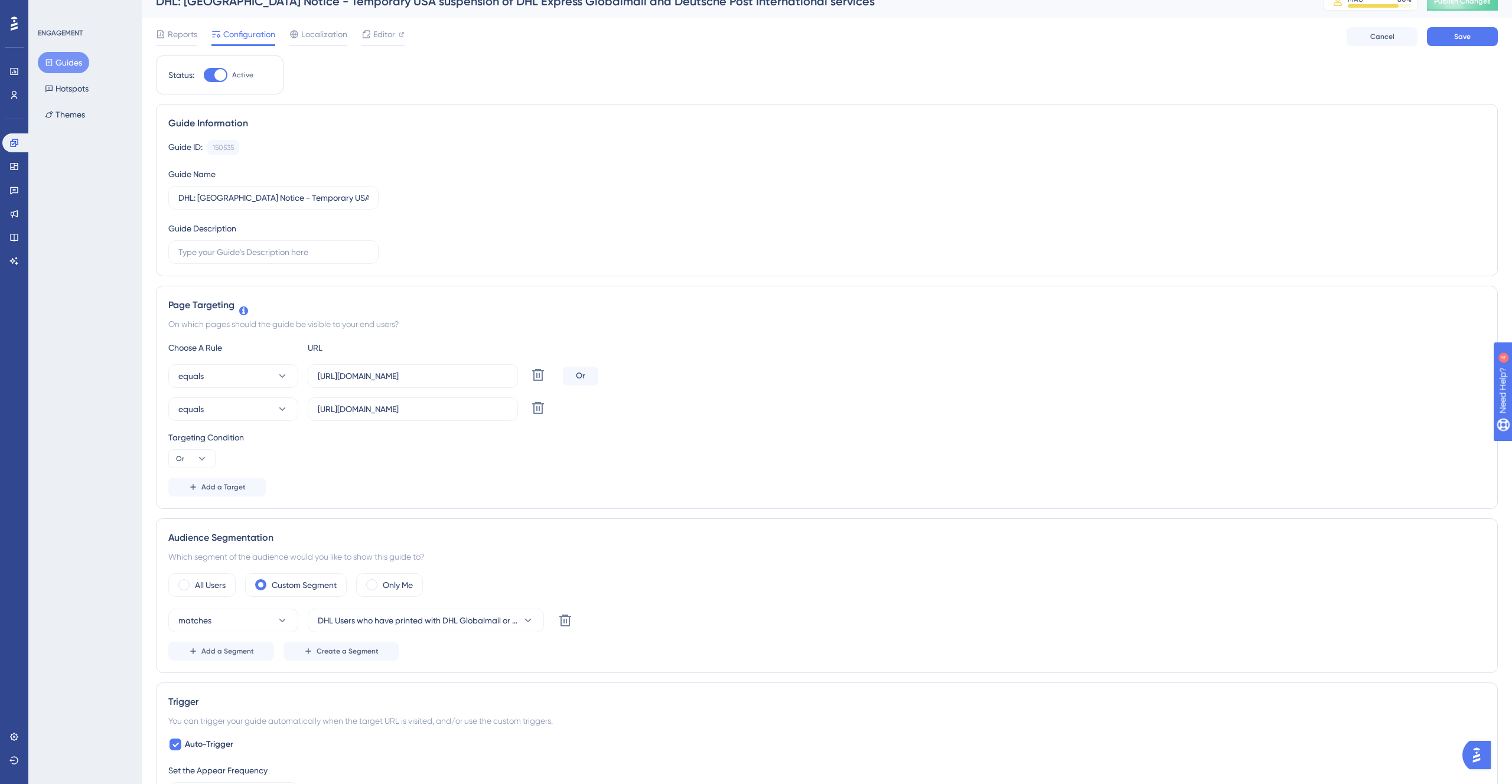
scroll to position [0, 0]
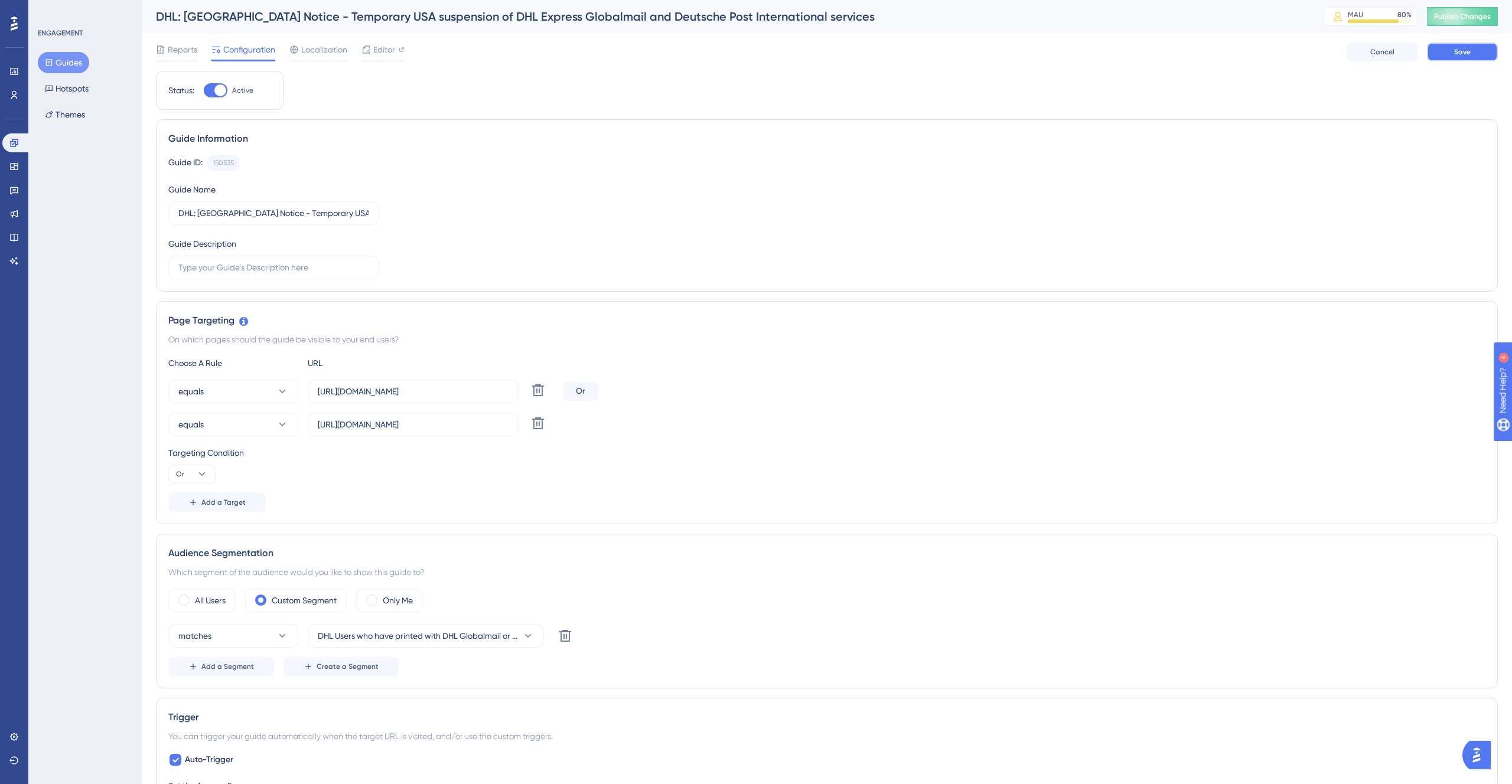
click at [1447, 54] on button "Save" at bounding box center [1462, 52] width 71 height 19
click at [0, 0] on span "Publish Changes" at bounding box center [0, 0] width 0 height 0
